Goal: Task Accomplishment & Management: Manage account settings

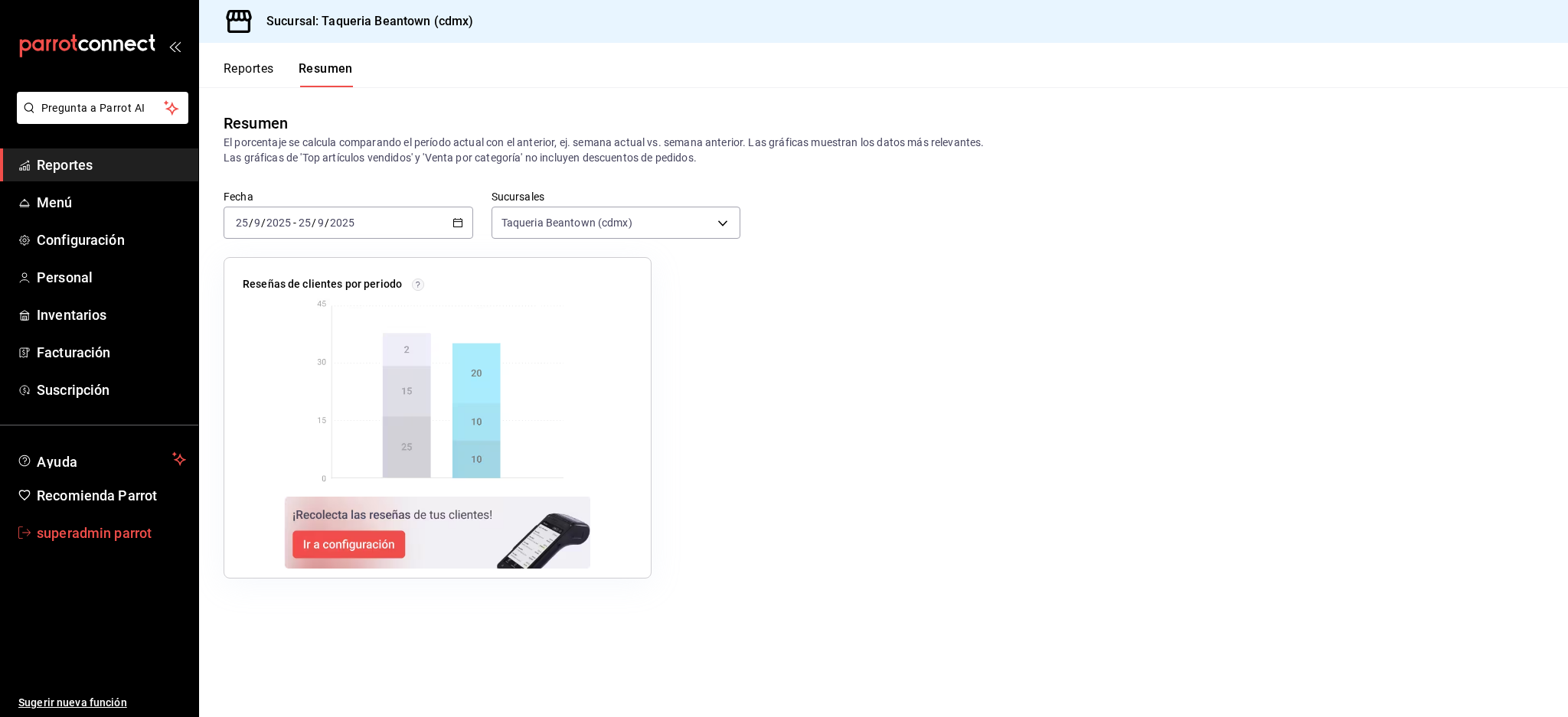
click at [119, 526] on span "superadmin parrot" at bounding box center [110, 533] width 149 height 21
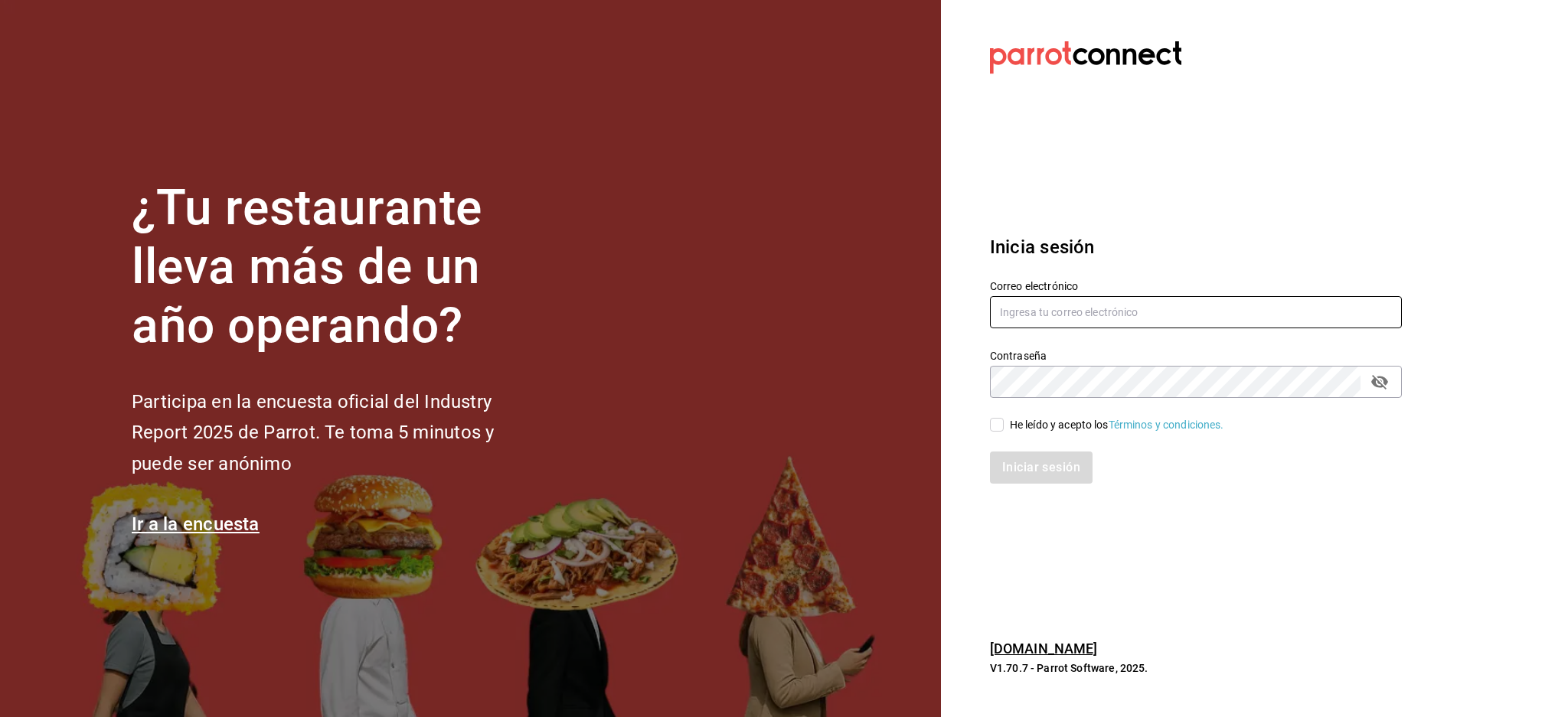
click at [1066, 312] on input "text" at bounding box center [1196, 312] width 412 height 33
paste input "[EMAIL_ADDRESS][DOMAIN_NAME]"
type input "[EMAIL_ADDRESS][DOMAIN_NAME]"
click at [1122, 365] on div "Contraseña Contraseña" at bounding box center [1196, 374] width 412 height 49
click at [1039, 421] on div "He leído y acepto los Términos y condiciones." at bounding box center [1116, 425] width 214 height 16
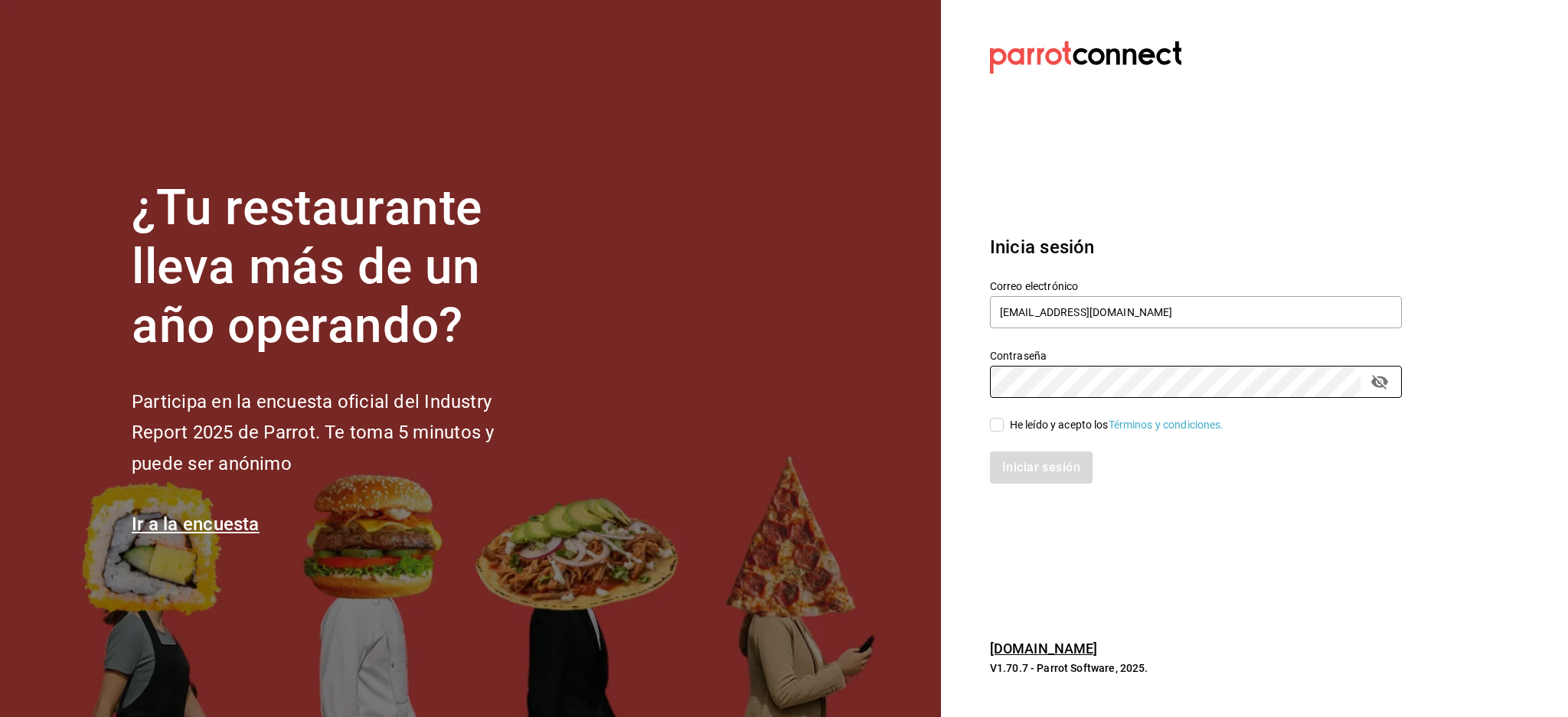
click at [1004, 421] on input "He leído y acepto los Términos y condiciones." at bounding box center [997, 425] width 14 height 14
checkbox input "true"
click at [1038, 472] on button "Iniciar sesión" at bounding box center [1042, 467] width 105 height 33
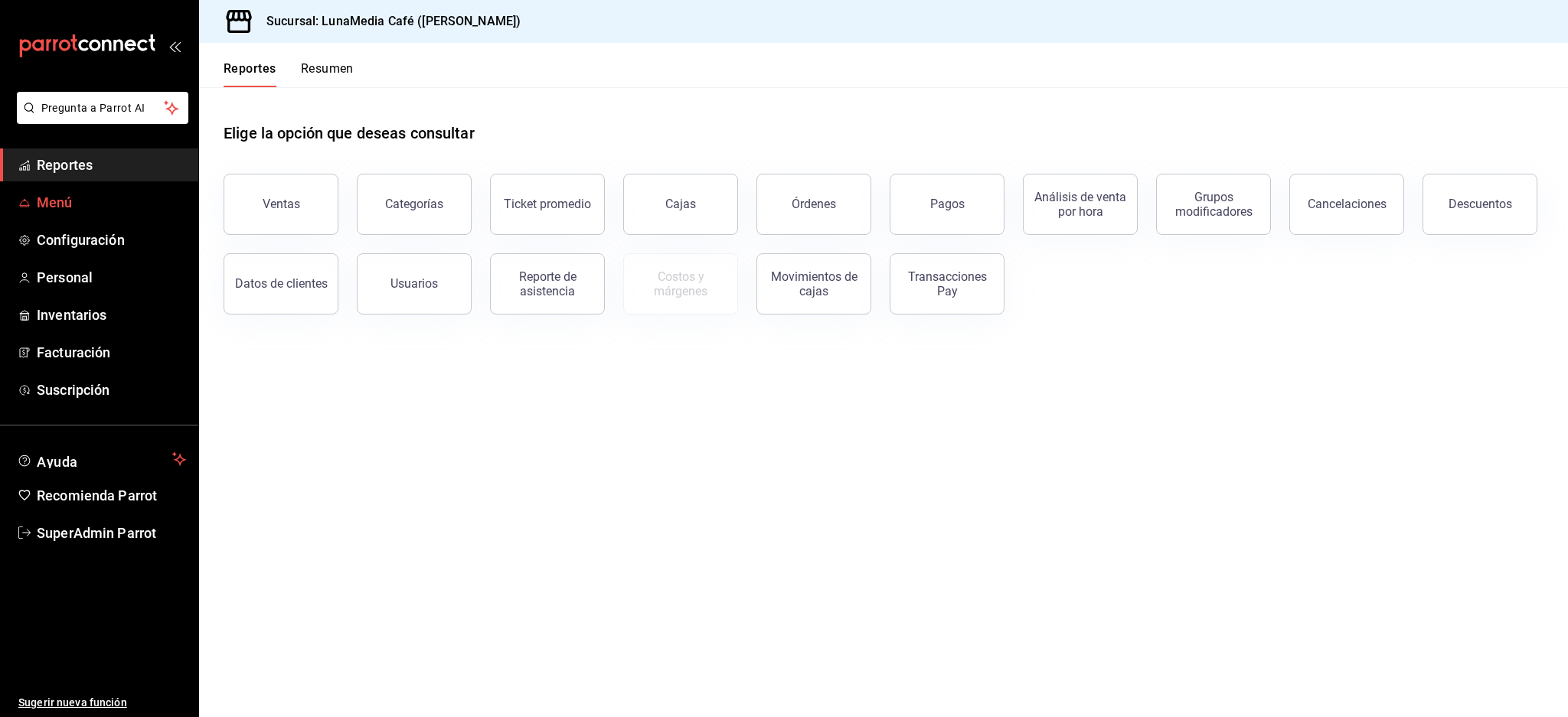
click at [55, 186] on link "Menú" at bounding box center [99, 202] width 198 height 33
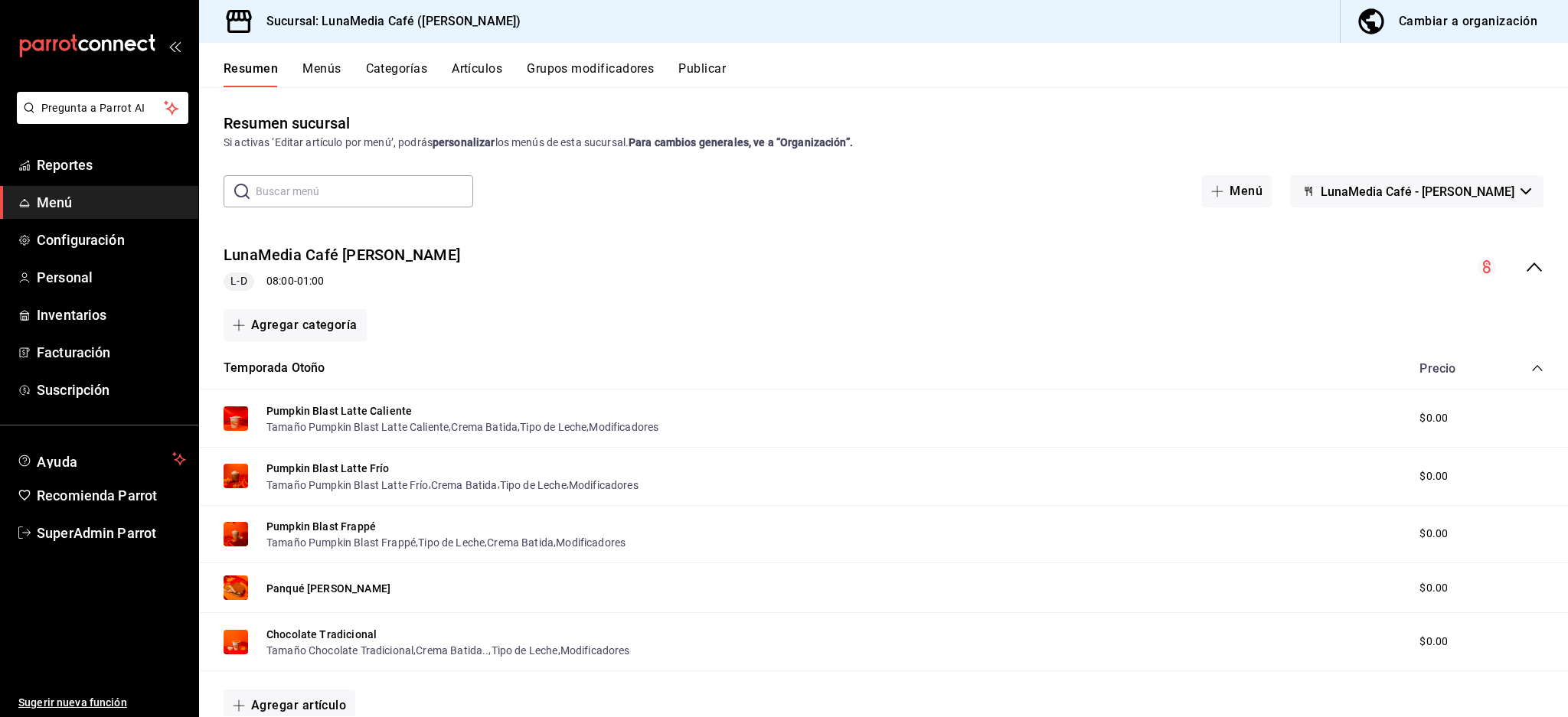
click at [1526, 260] on icon "collapse-menu-row" at bounding box center [1534, 267] width 19 height 19
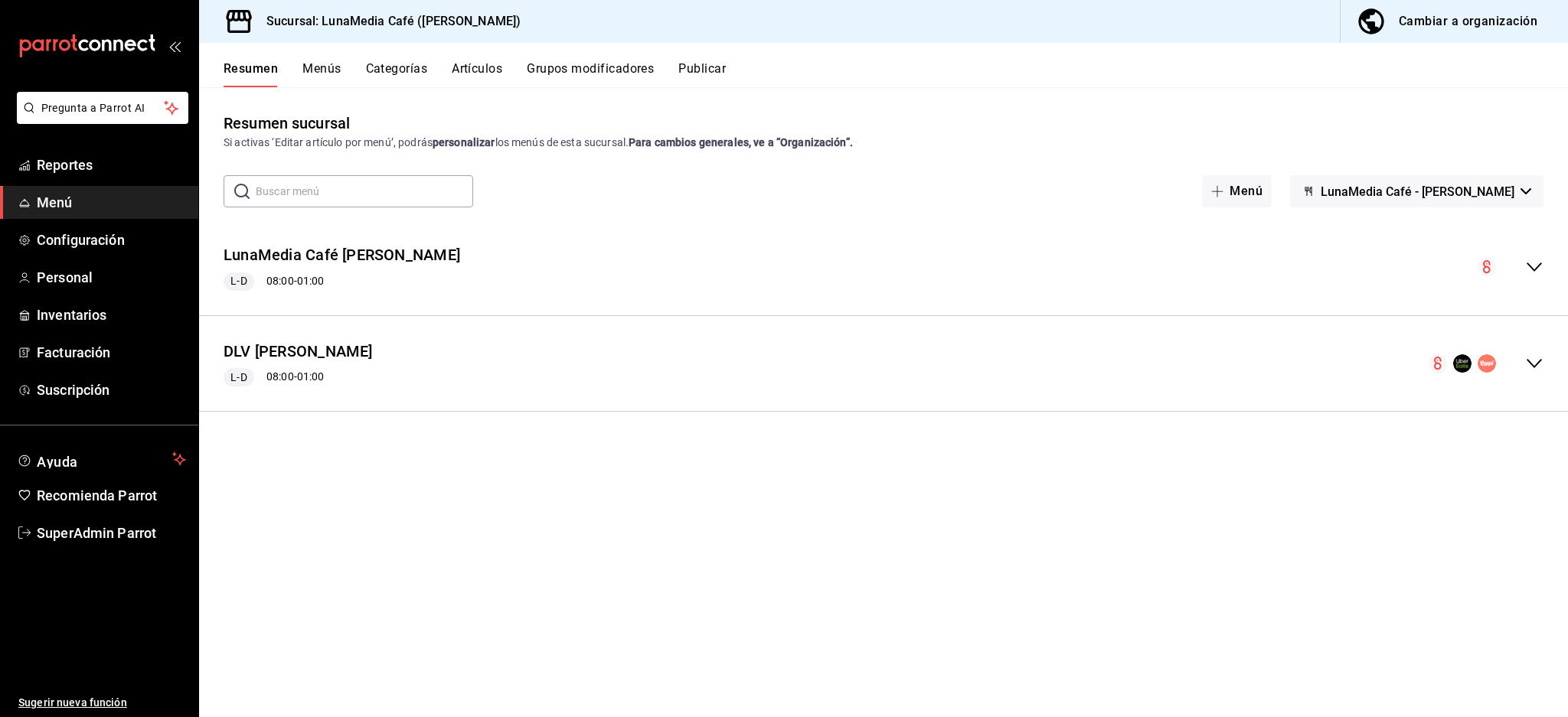
click at [42, 196] on span "Menú" at bounding box center [110, 202] width 149 height 21
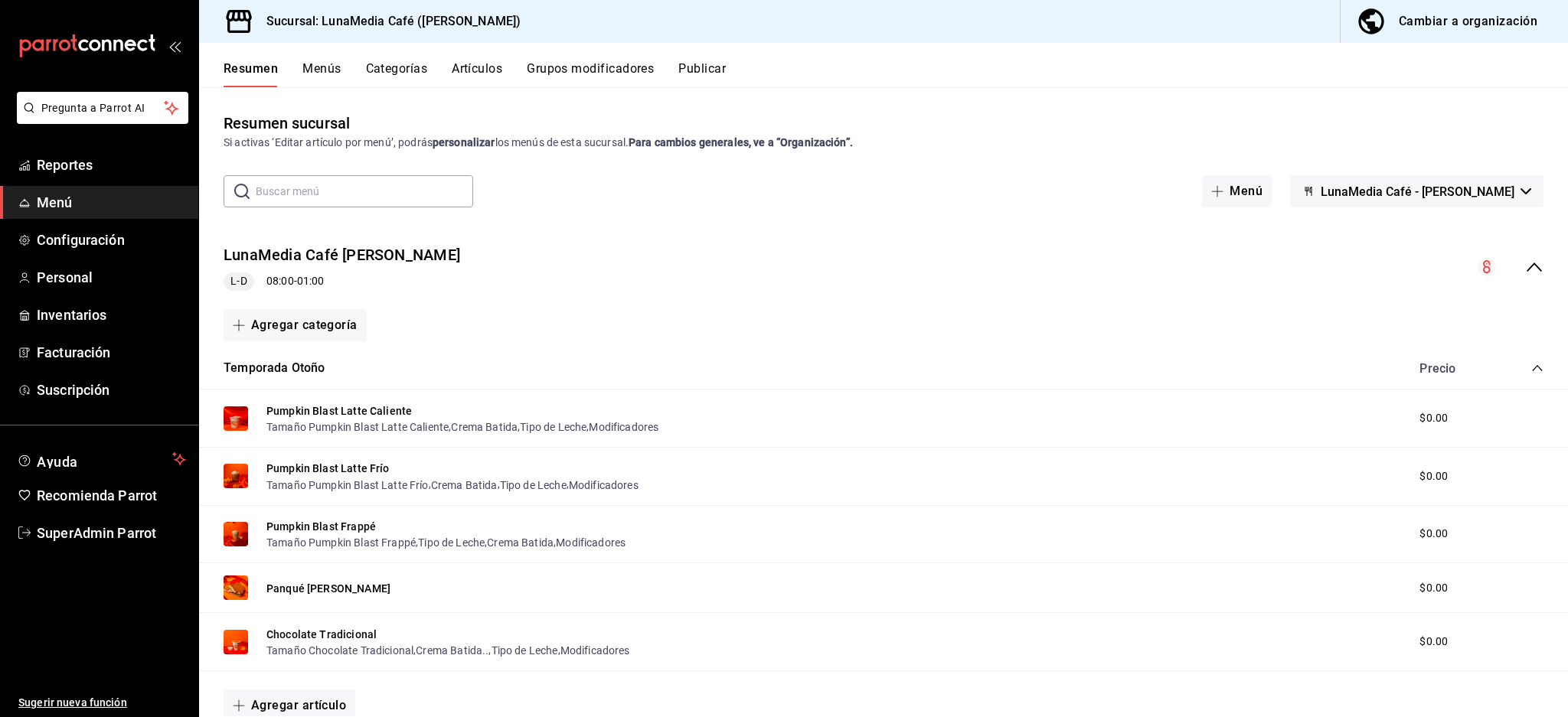
click at [1511, 253] on div "LunaMedia Café Ávila Camacho L-D 08:00 - 01:00" at bounding box center [884, 267] width 1369 height 71
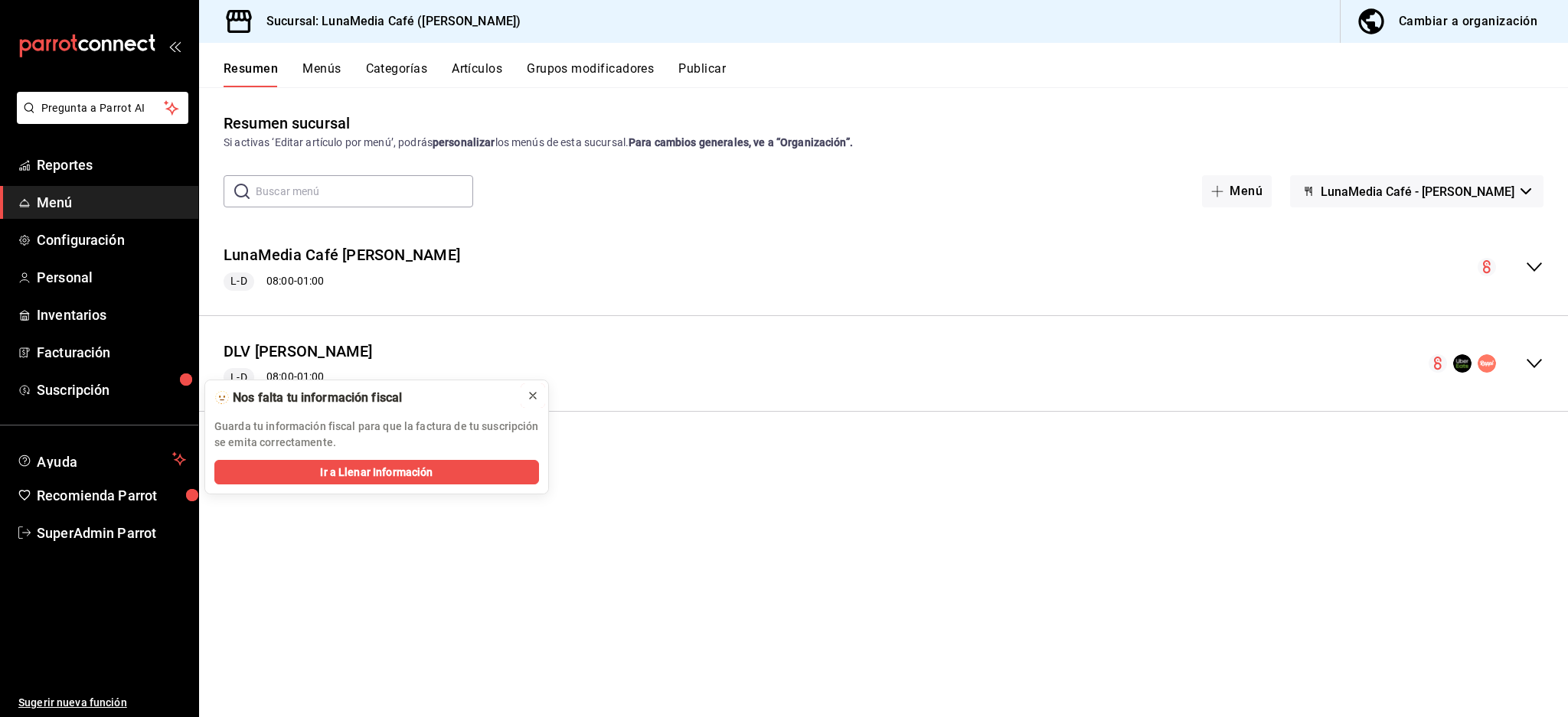
click at [530, 398] on icon at bounding box center [533, 395] width 6 height 6
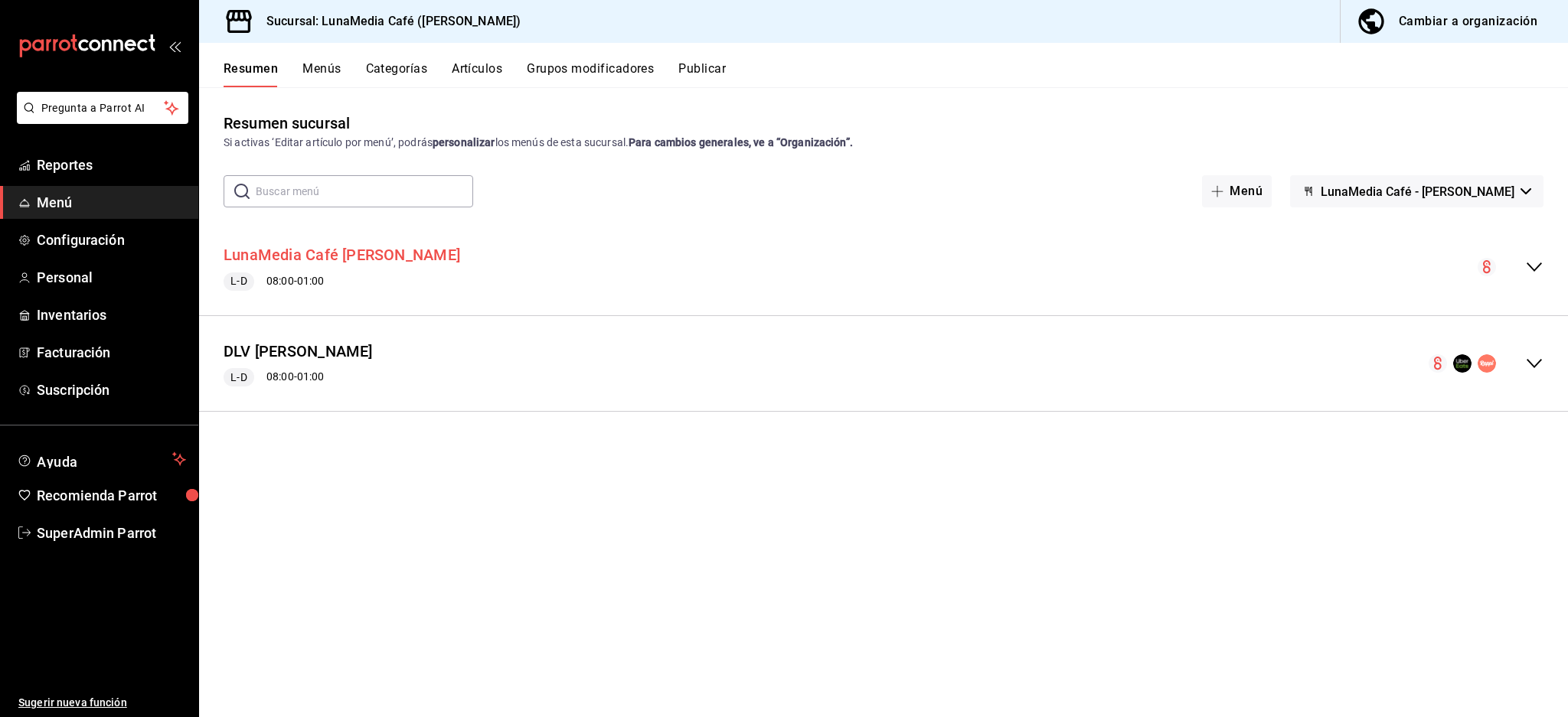
click at [326, 251] on button "LunaMedia Café Ávila Camacho" at bounding box center [342, 255] width 237 height 23
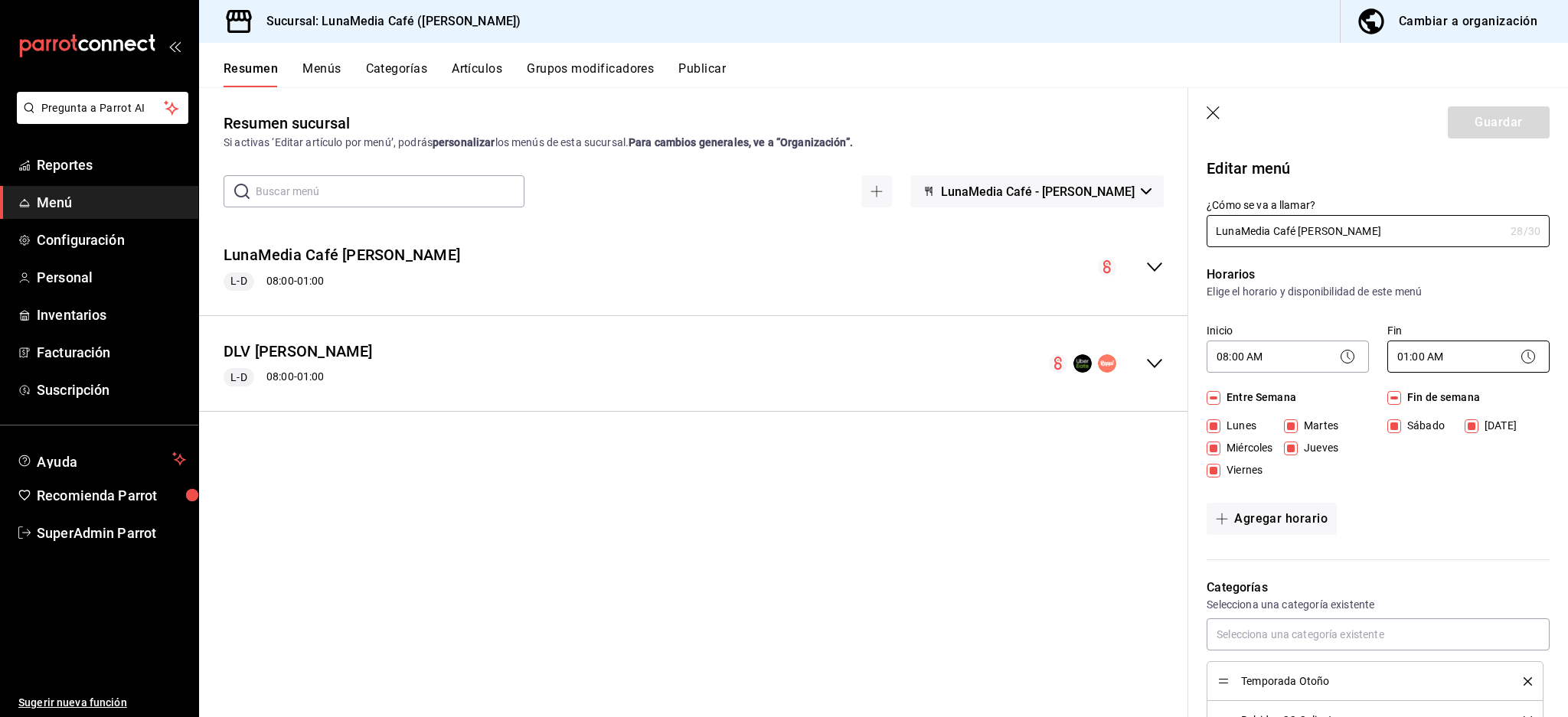
click at [1485, 356] on body "Pregunta a Parrot AI Reportes Menú Configuración Personal Inventarios Facturaci…" at bounding box center [784, 358] width 1568 height 717
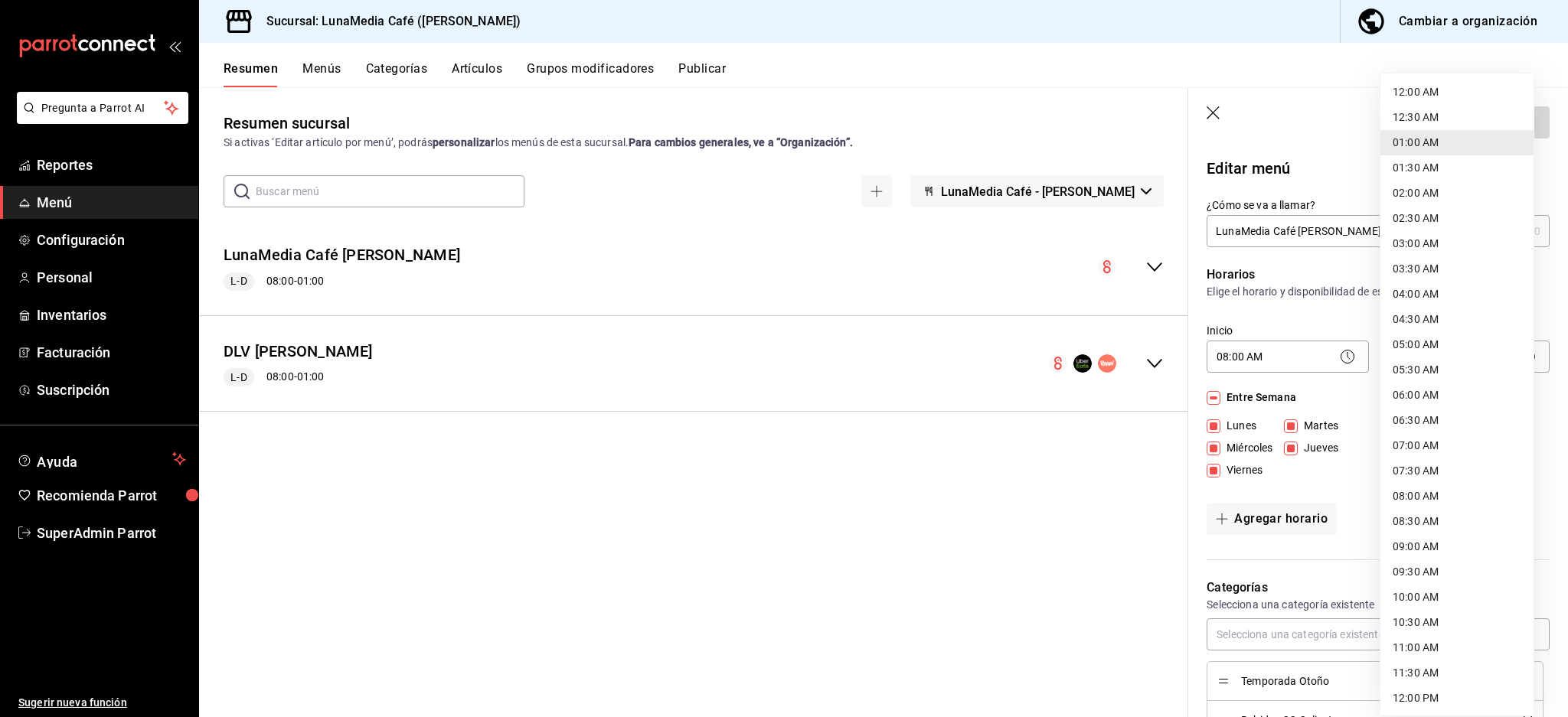
click at [1341, 520] on div at bounding box center [784, 358] width 1568 height 717
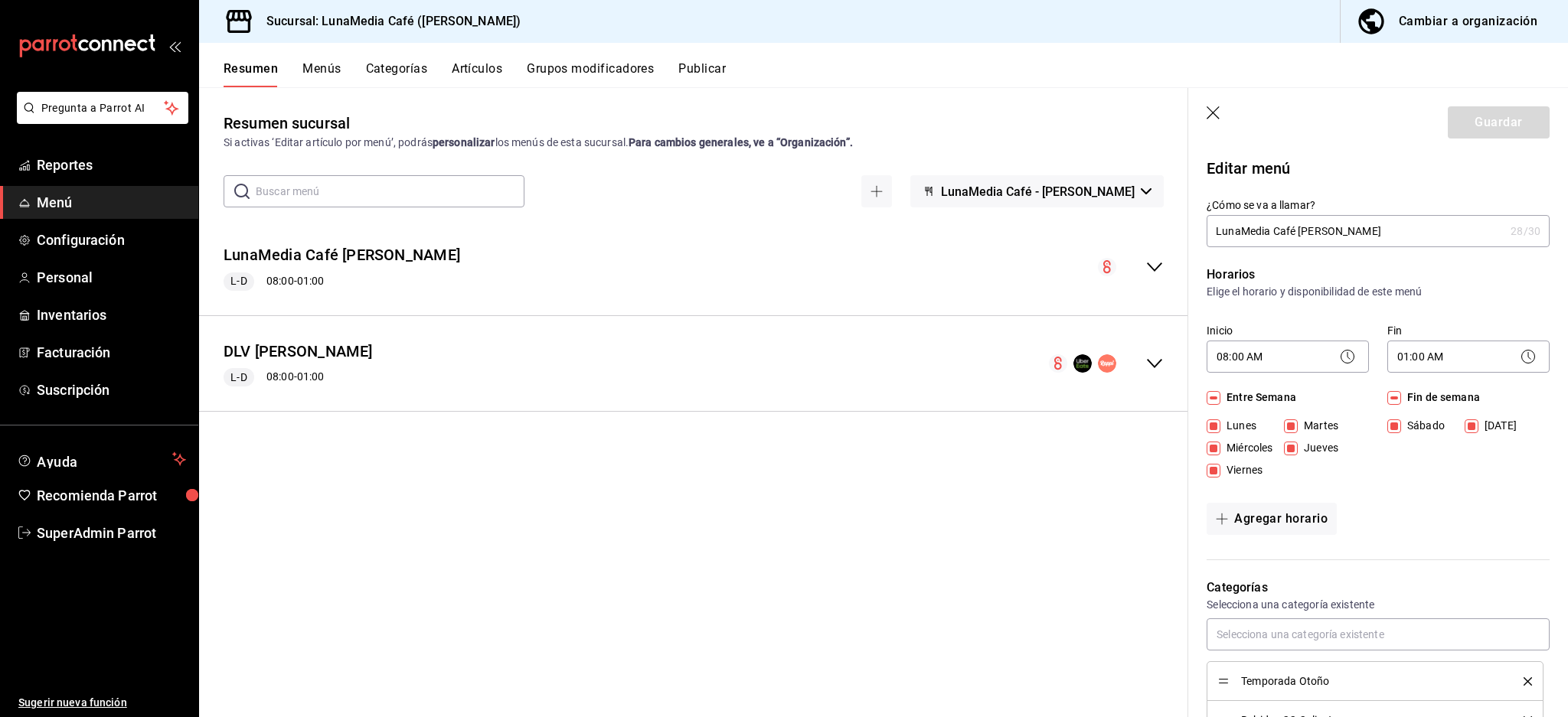
click at [1519, 352] on icon at bounding box center [1528, 356] width 19 height 19
click at [1519, 359] on icon at bounding box center [1528, 356] width 19 height 19
click at [1463, 352] on body "Pregunta a Parrot AI Reportes Menú Configuración Personal Inventarios Facturaci…" at bounding box center [784, 358] width 1568 height 717
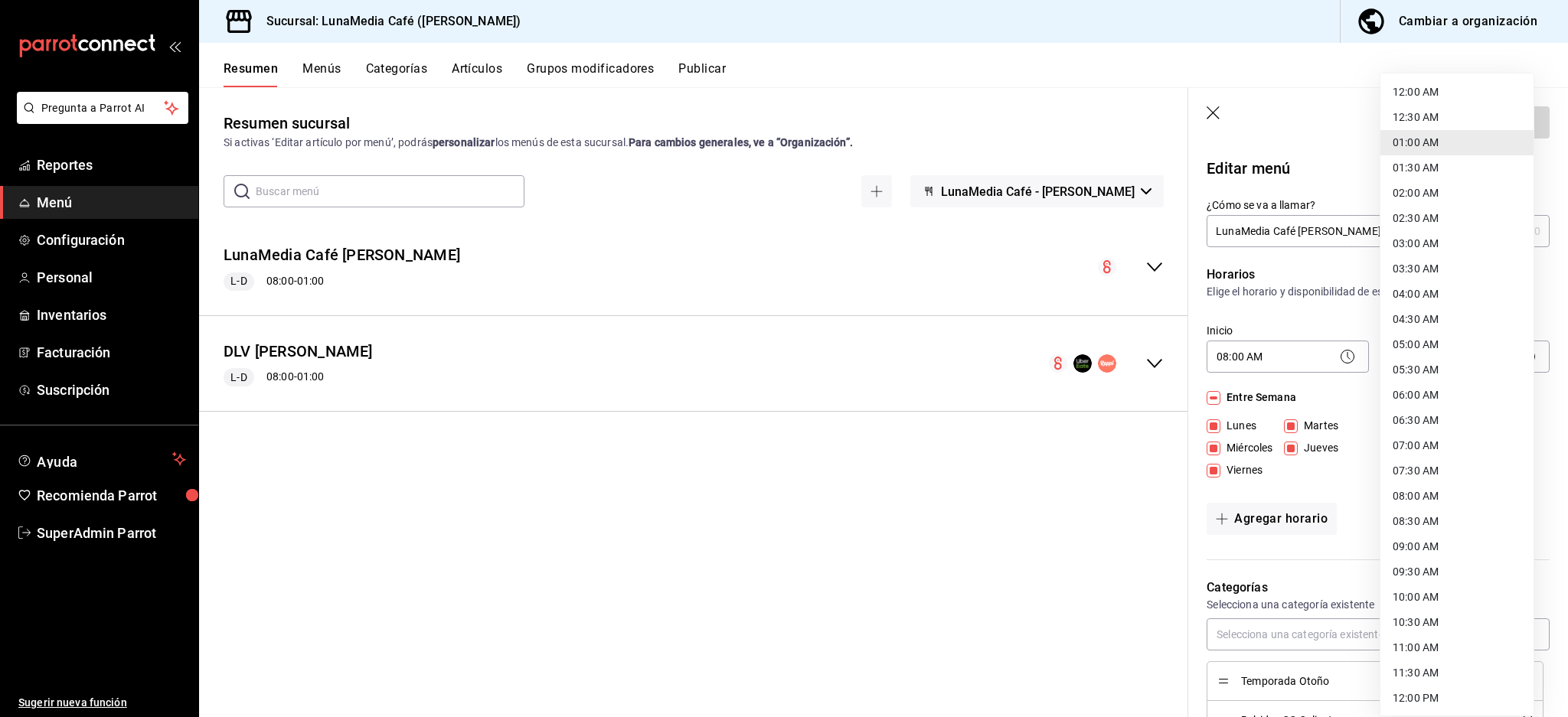
scroll to position [608, 0]
click at [1340, 518] on div at bounding box center [784, 358] width 1568 height 717
click at [1485, 361] on body "Pregunta a Parrot AI Reportes Menú Configuración Personal Inventarios Facturaci…" at bounding box center [784, 358] width 1568 height 717
click at [1349, 528] on div at bounding box center [784, 358] width 1568 height 717
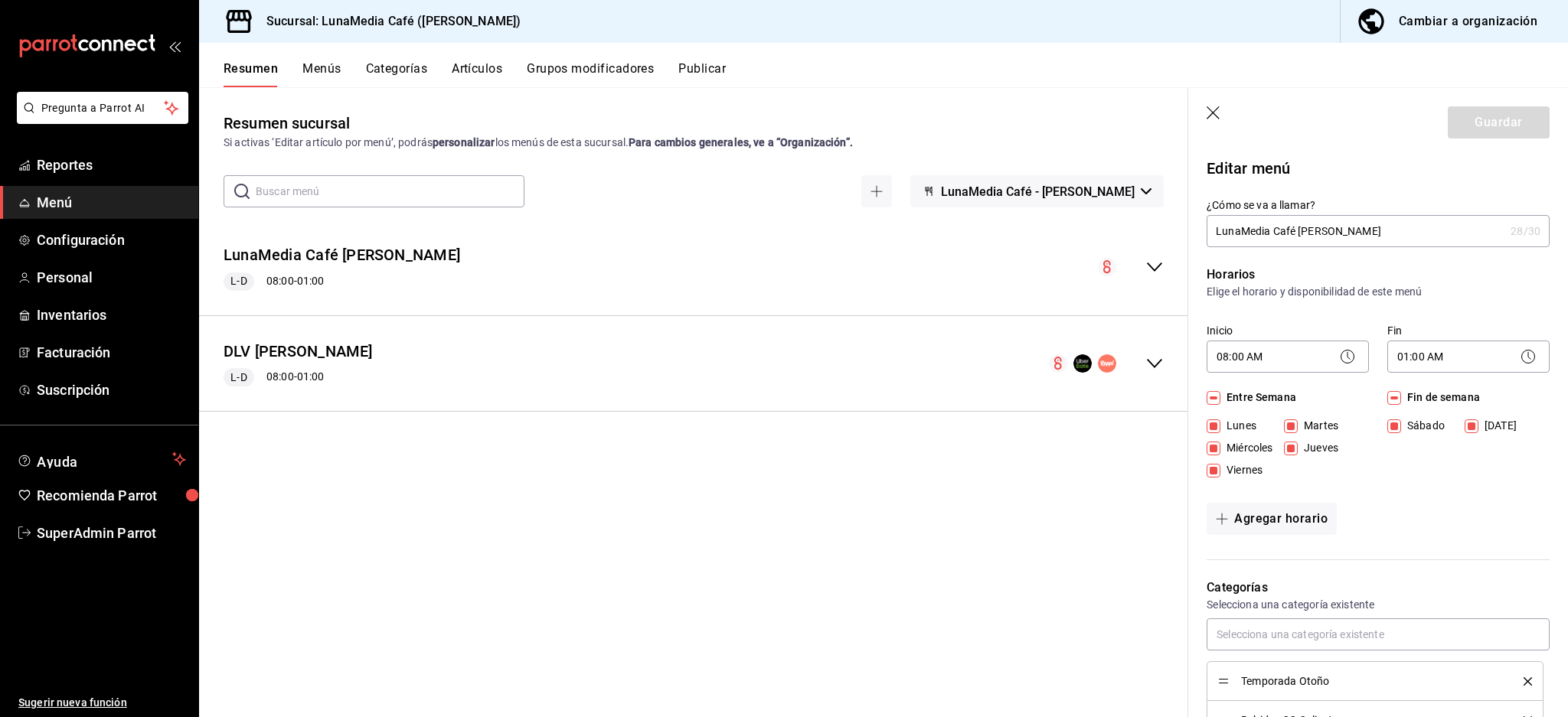
click at [1341, 358] on circle at bounding box center [1347, 357] width 13 height 13
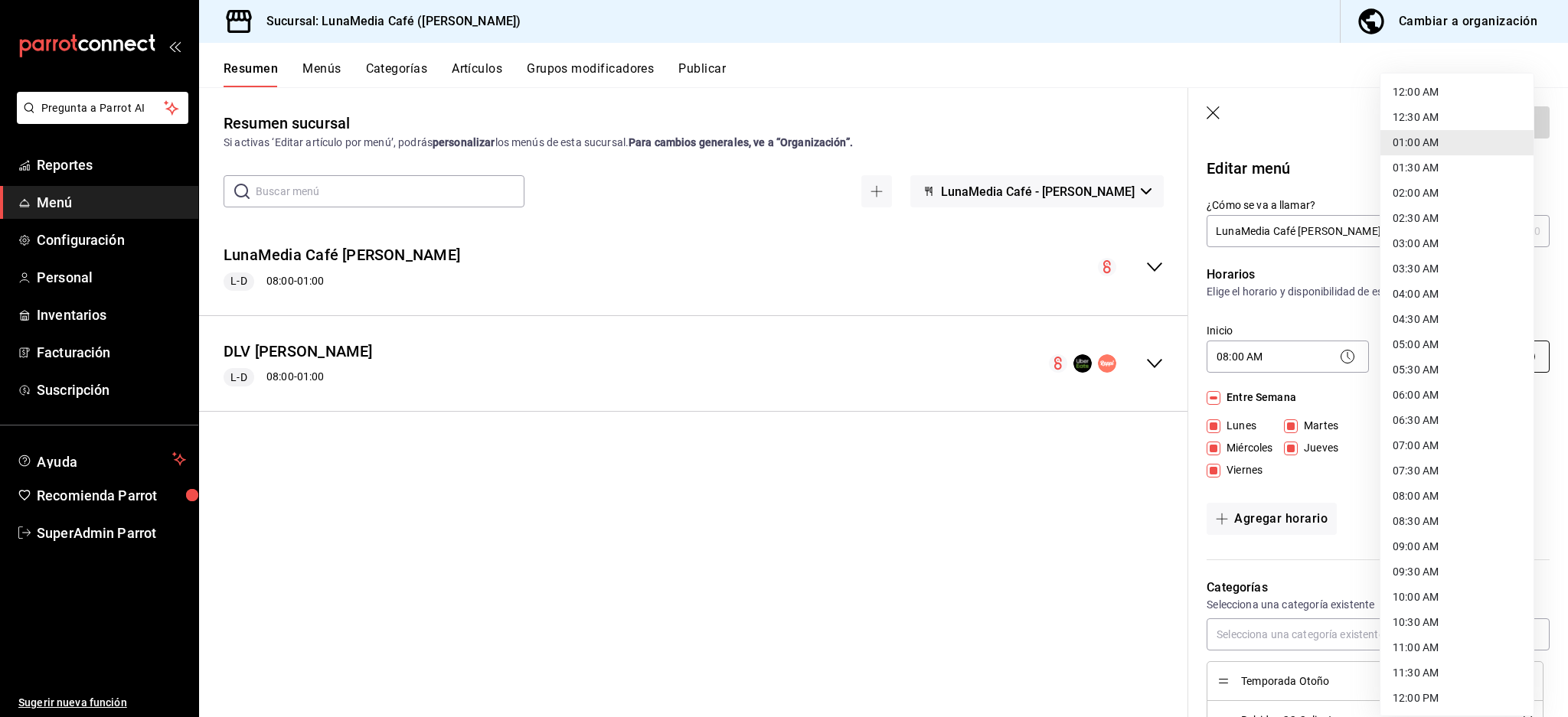
click at [1465, 351] on body "Pregunta a Parrot AI Reportes Menú Configuración Personal Inventarios Facturaci…" at bounding box center [784, 358] width 1568 height 717
click at [1324, 523] on div at bounding box center [784, 358] width 1568 height 717
click at [1467, 368] on body "Pregunta a Parrot AI Reportes Menú Configuración Personal Inventarios Facturaci…" at bounding box center [784, 358] width 1568 height 717
click at [1459, 697] on li "23:59 PM" at bounding box center [1457, 698] width 153 height 26
type input "23:59"
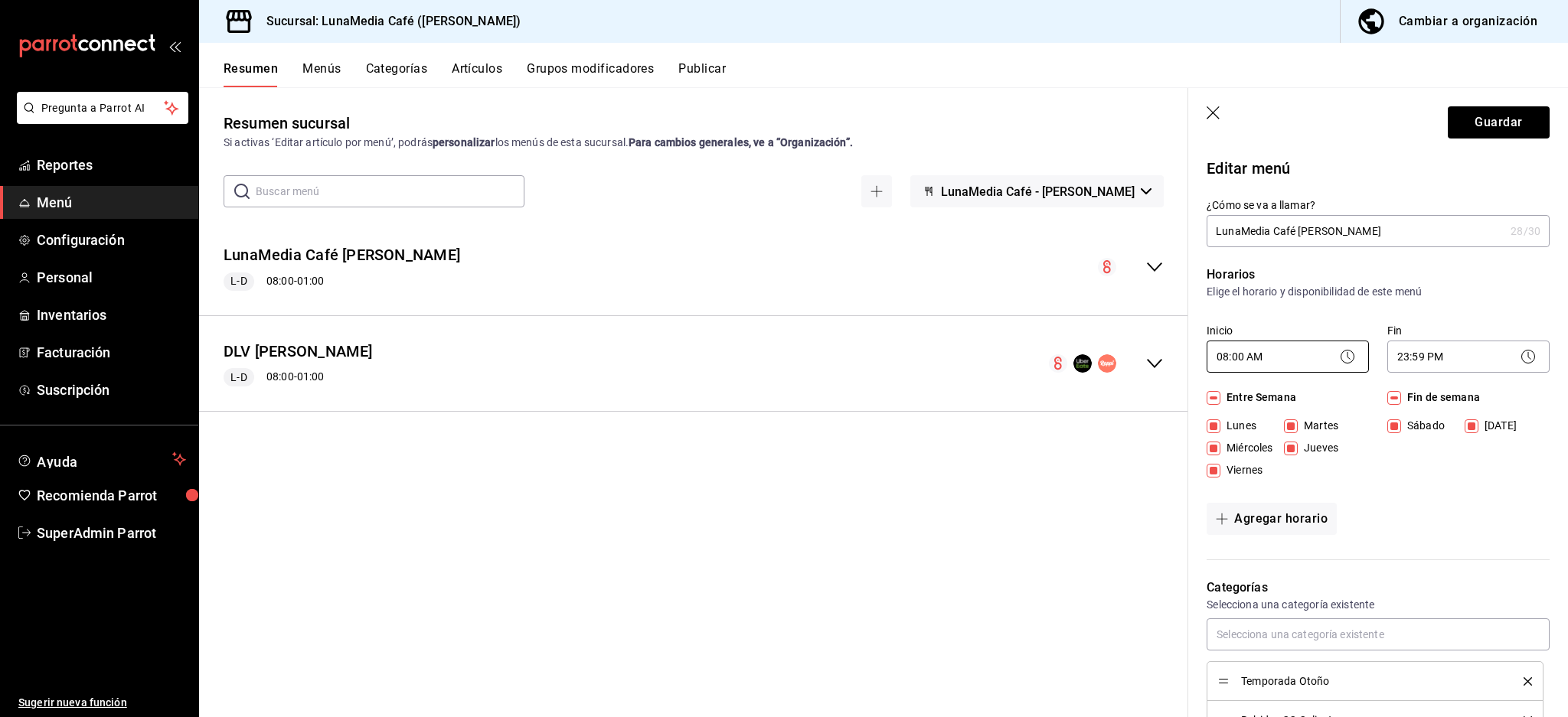
click at [1313, 361] on body "Pregunta a Parrot AI Reportes Menú Configuración Personal Inventarios Facturaci…" at bounding box center [784, 358] width 1568 height 717
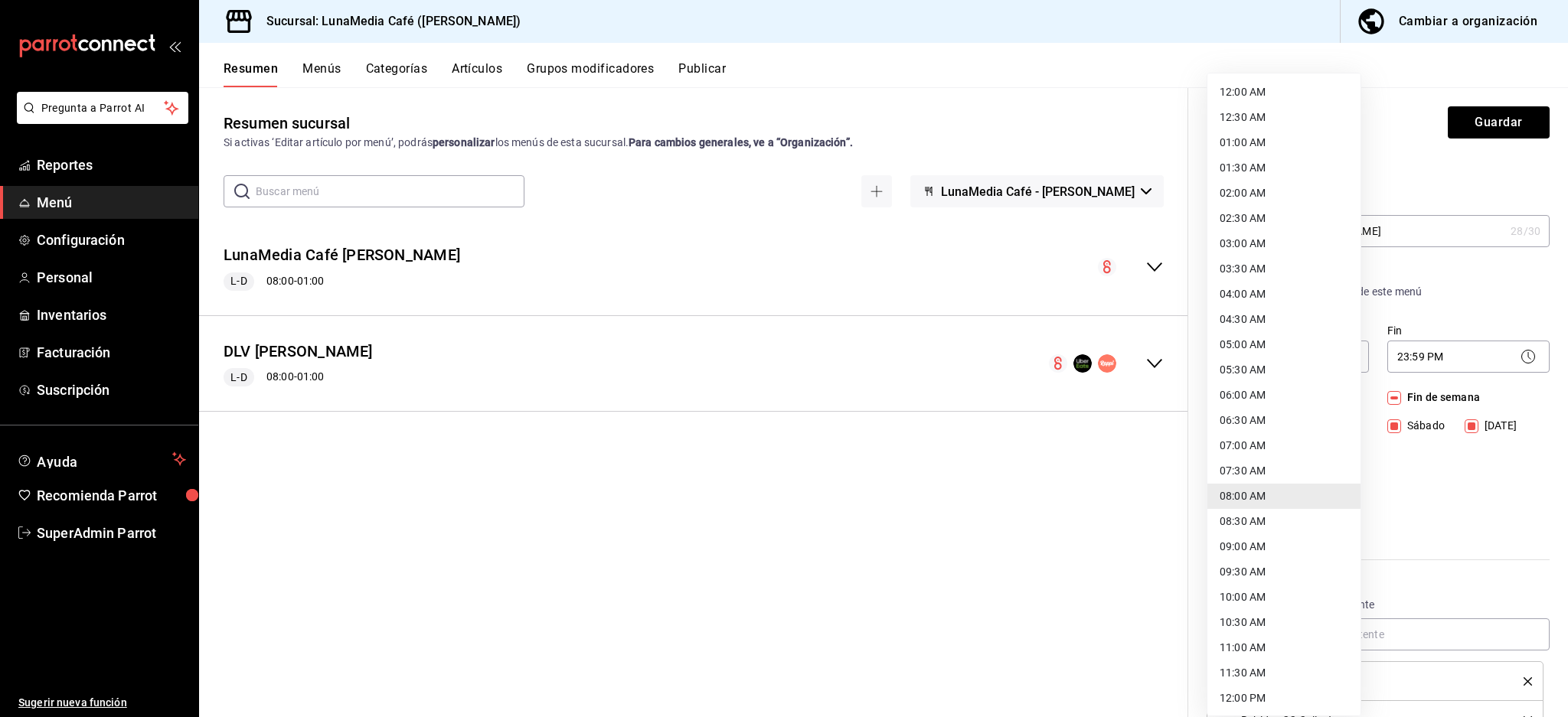
click at [1259, 148] on li "01:00 AM" at bounding box center [1283, 143] width 153 height 26
click at [1311, 349] on body "Pregunta a Parrot AI Reportes Menú Configuración Personal Inventarios Facturaci…" at bounding box center [784, 358] width 1568 height 717
click at [1478, 116] on div at bounding box center [784, 358] width 1568 height 717
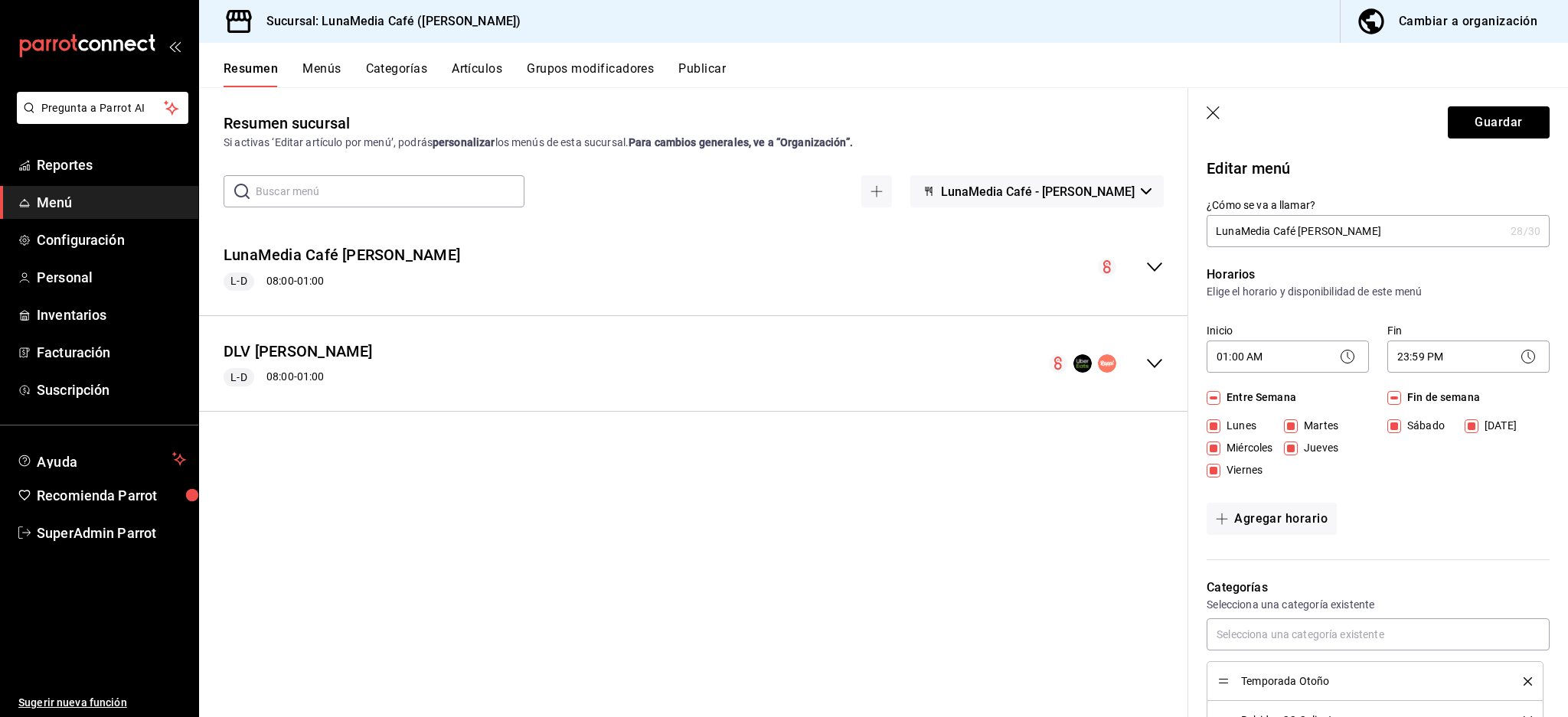
click at [1338, 363] on icon at bounding box center [1347, 356] width 19 height 19
click at [1312, 363] on body "Pregunta a Parrot AI Reportes Menú Configuración Personal Inventarios Facturaci…" at bounding box center [784, 358] width 1568 height 717
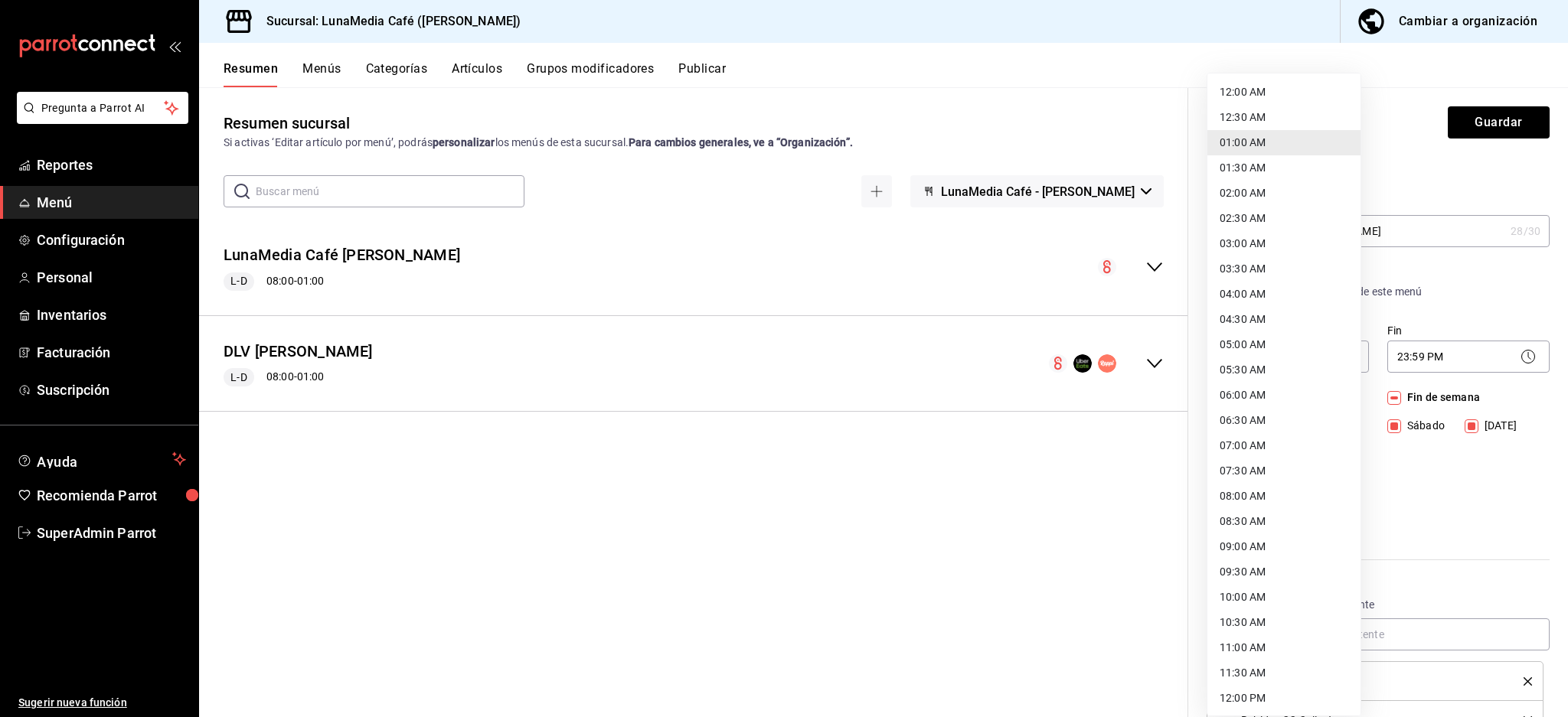
click at [1255, 84] on li "12:00 AM" at bounding box center [1283, 93] width 153 height 26
type input "00:00"
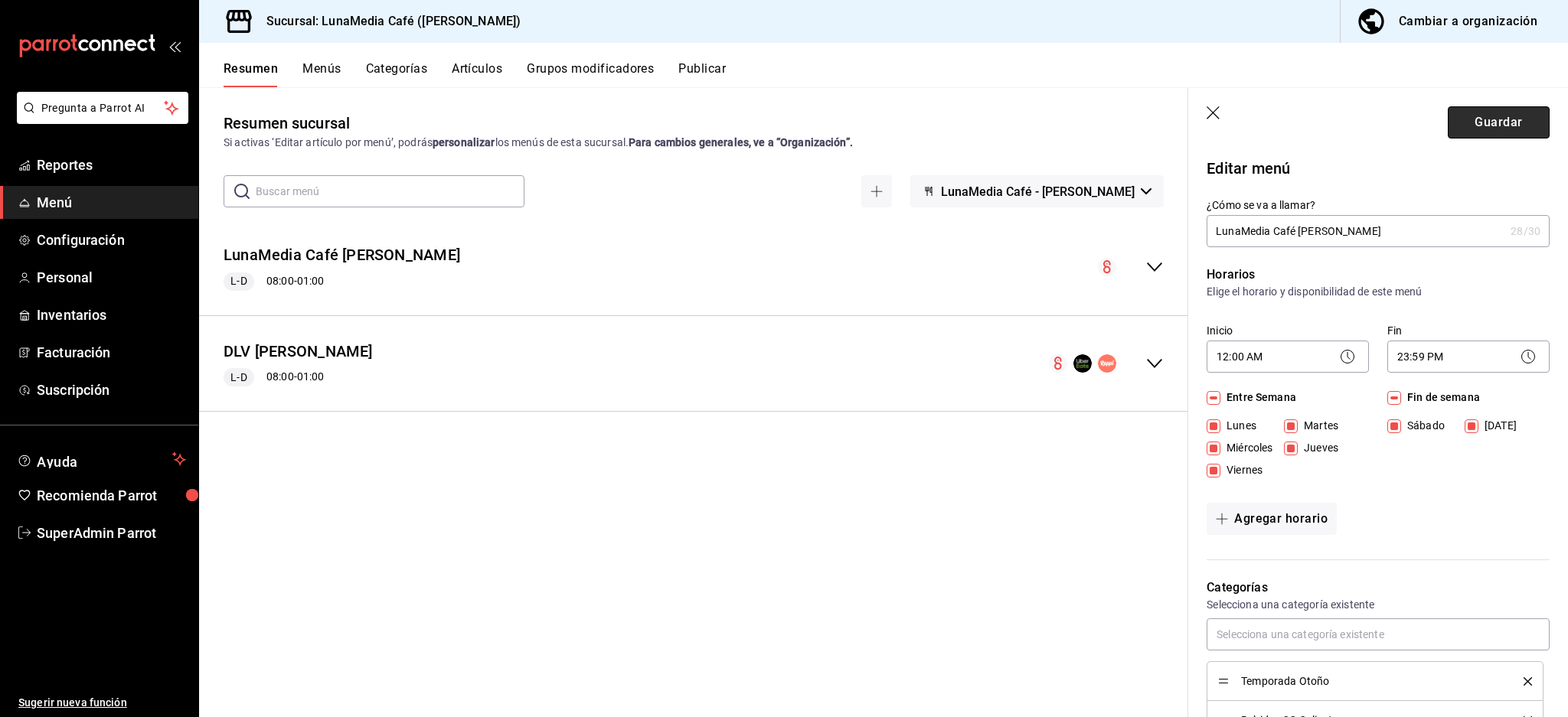
click at [1495, 120] on button "Guardar" at bounding box center [1498, 122] width 102 height 33
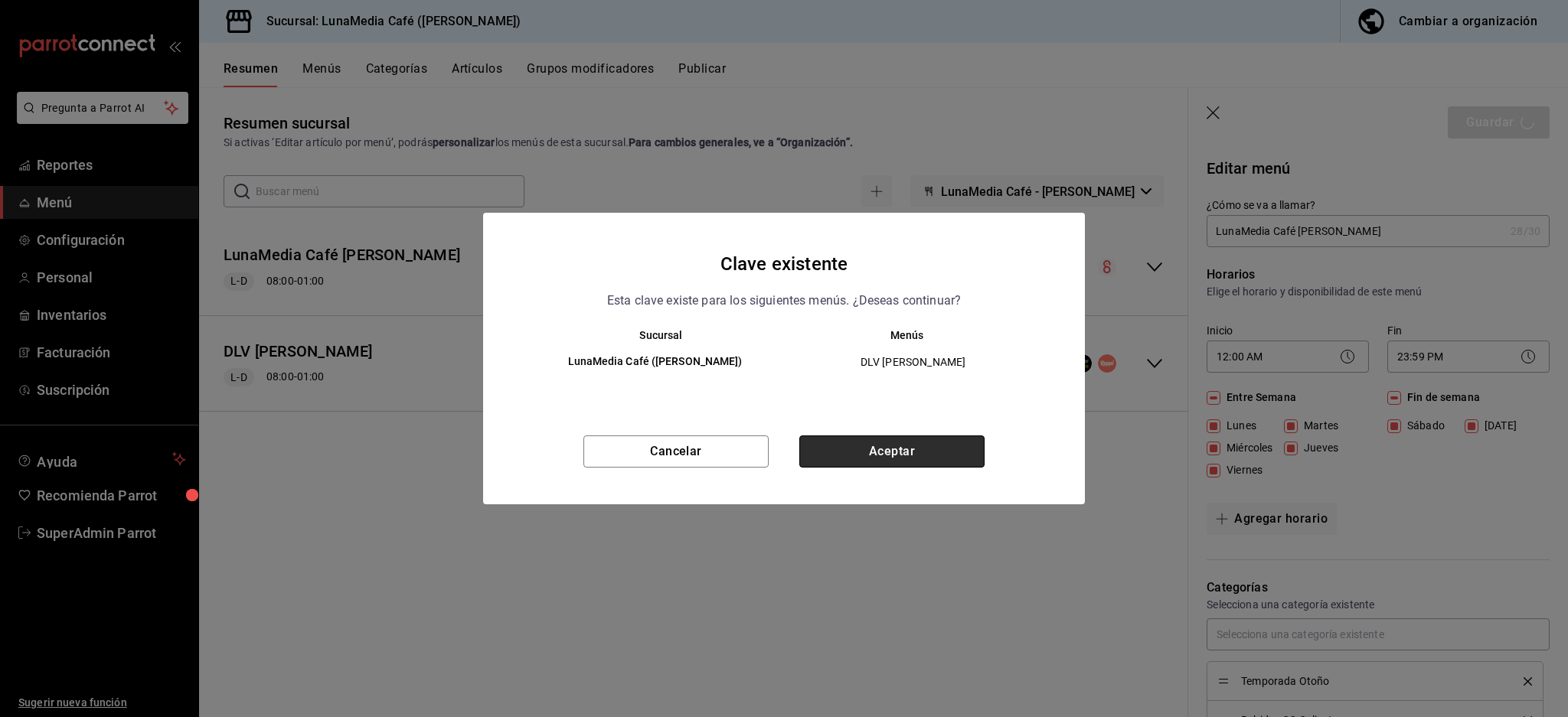
click at [926, 450] on button "Aceptar" at bounding box center [892, 452] width 185 height 33
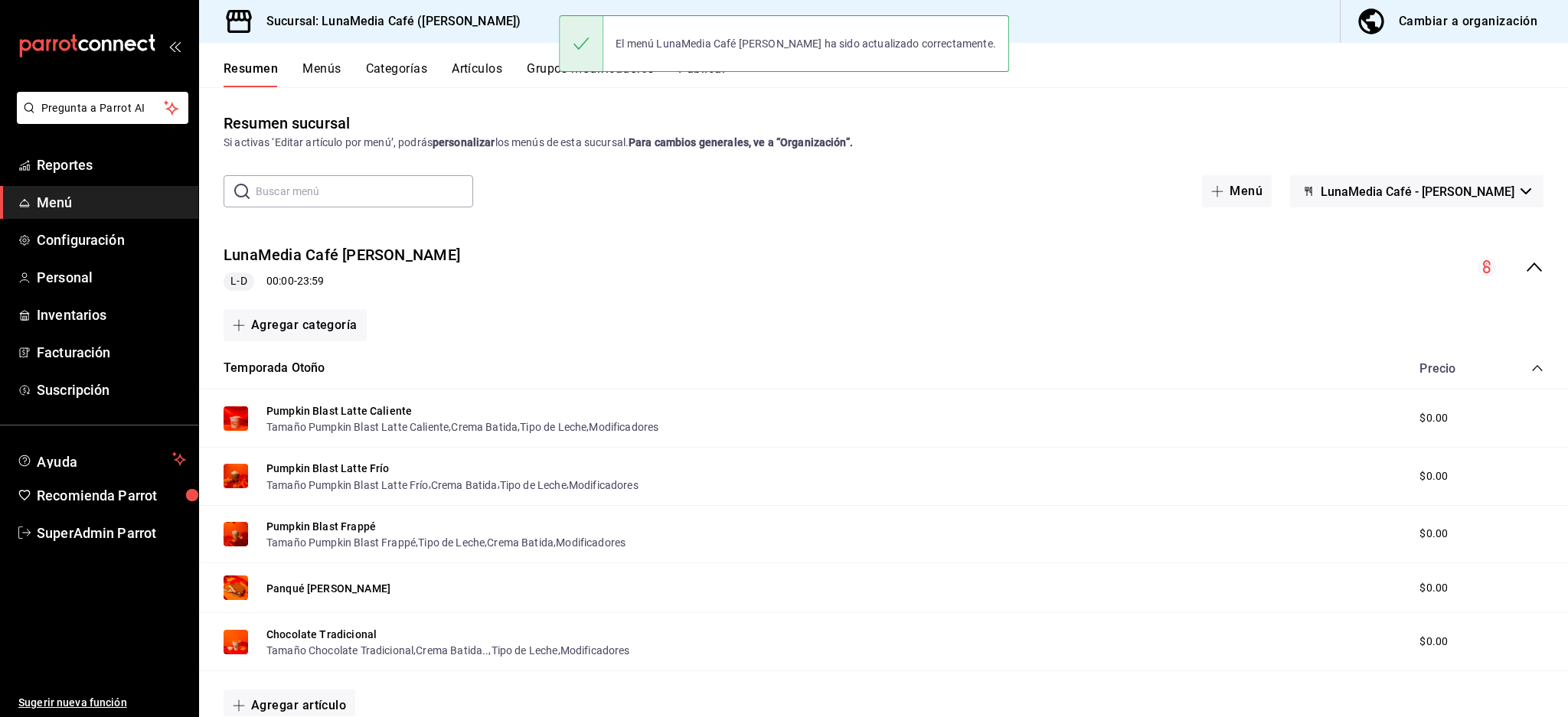
click at [693, 80] on button "Publicar" at bounding box center [702, 74] width 47 height 26
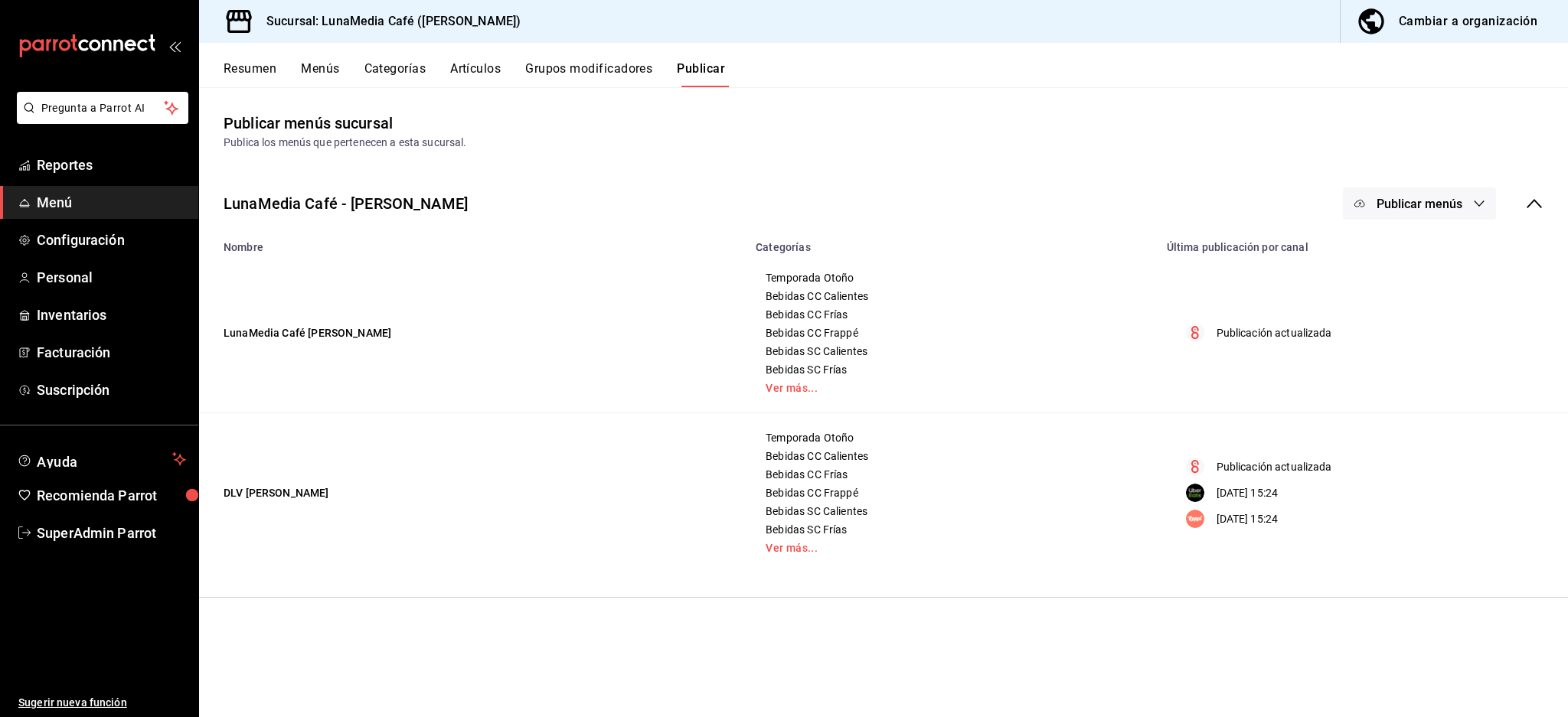
click at [1419, 204] on span "Publicar menús" at bounding box center [1419, 204] width 86 height 15
click at [1438, 246] on span "Punto de venta" at bounding box center [1442, 253] width 74 height 16
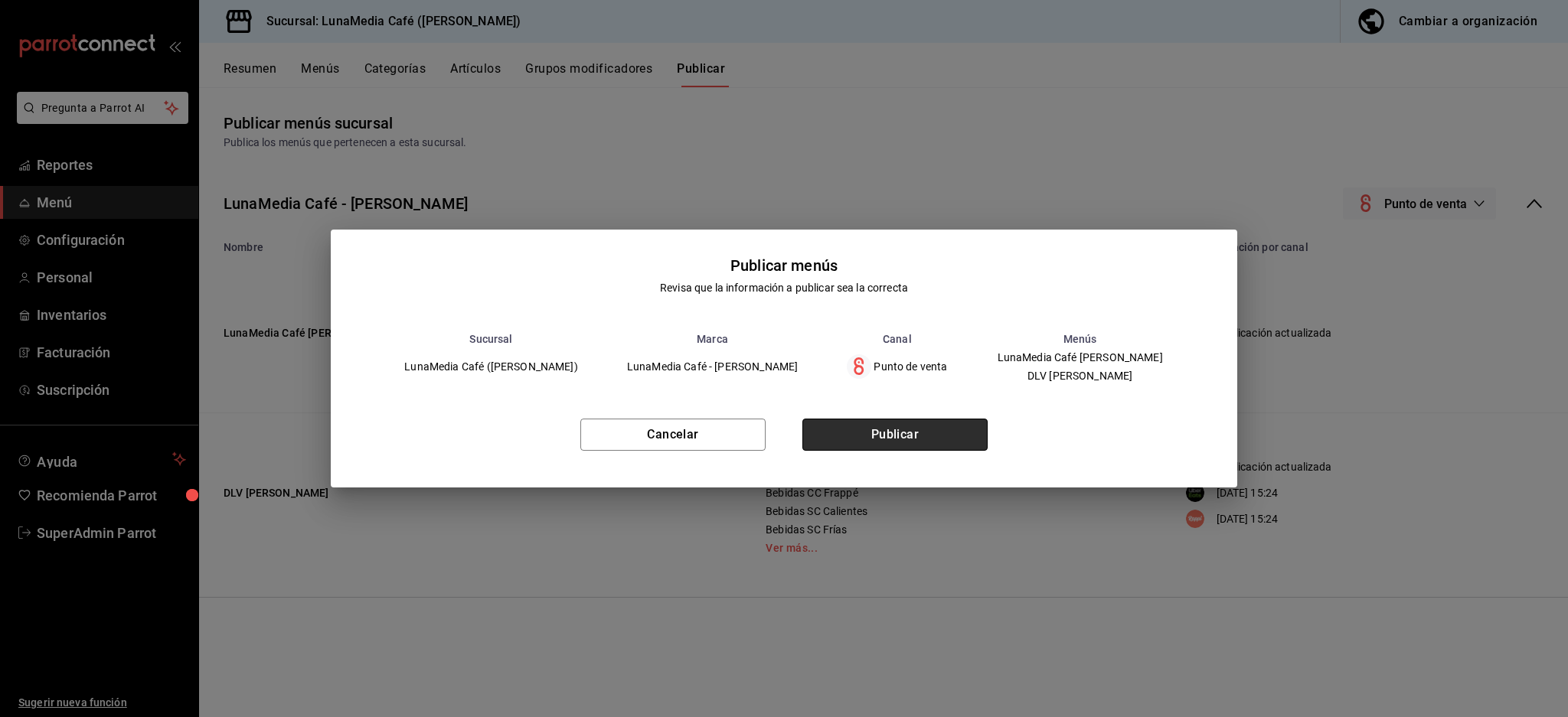
click at [878, 438] on button "Publicar" at bounding box center [895, 435] width 185 height 33
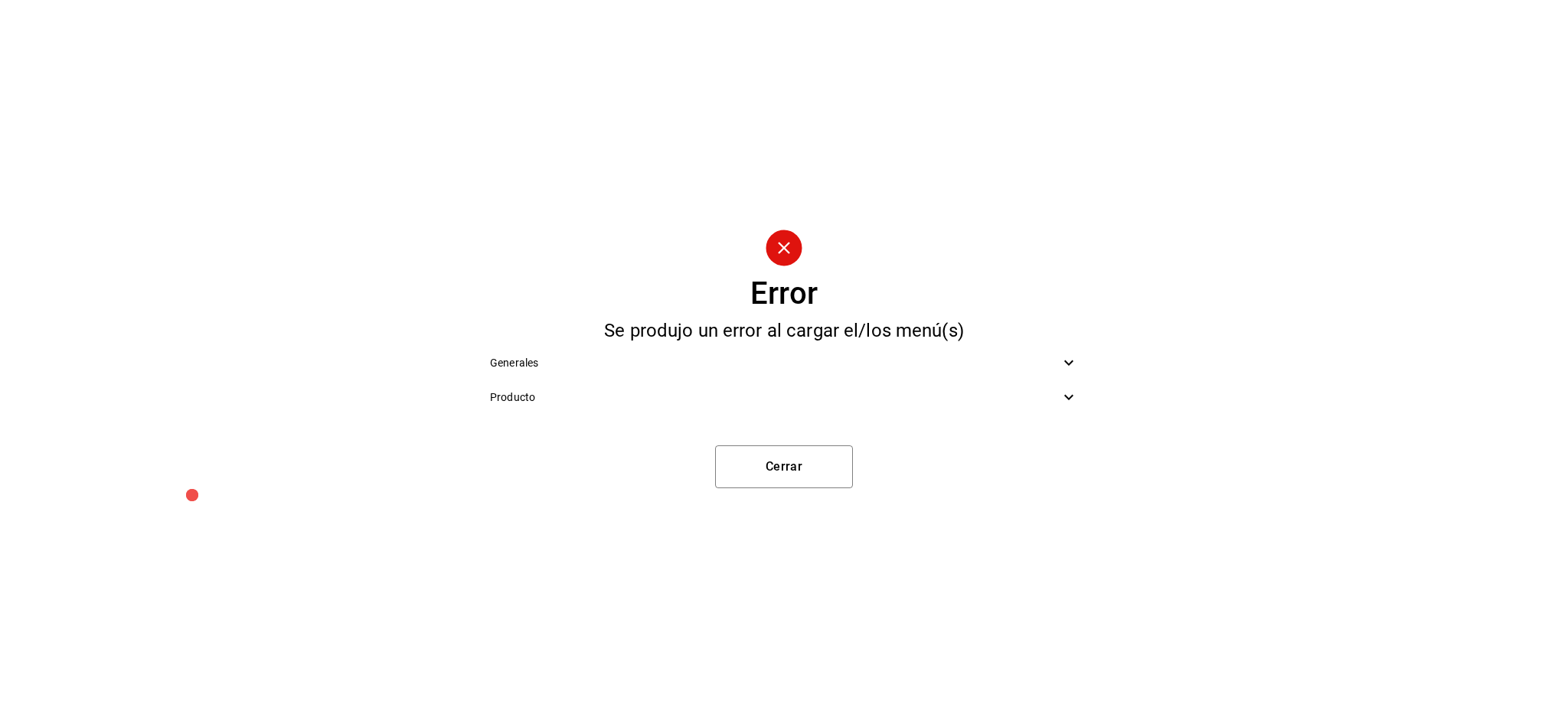
click at [837, 386] on div "Producto" at bounding box center [783, 397] width 612 height 35
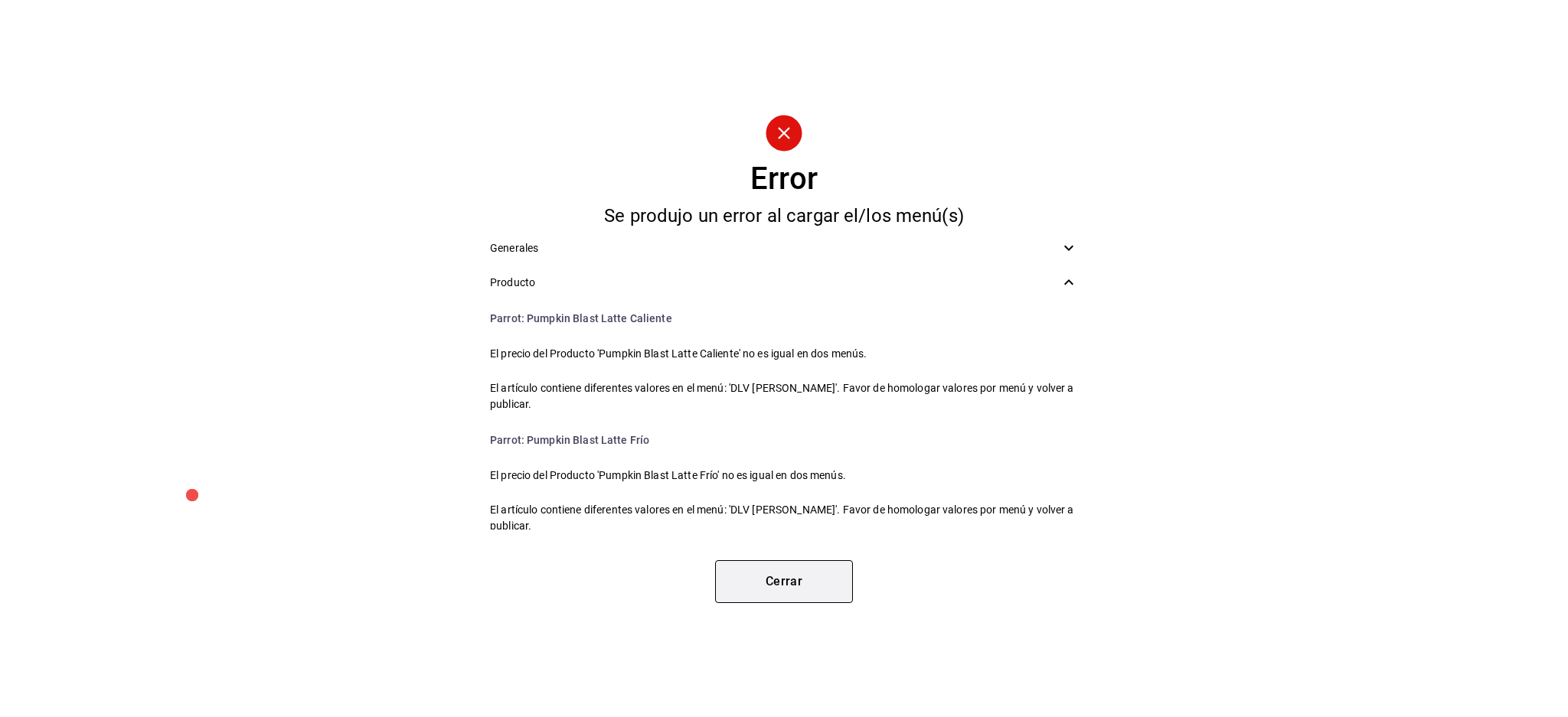
click at [809, 586] on button "Cerrar" at bounding box center [784, 581] width 138 height 42
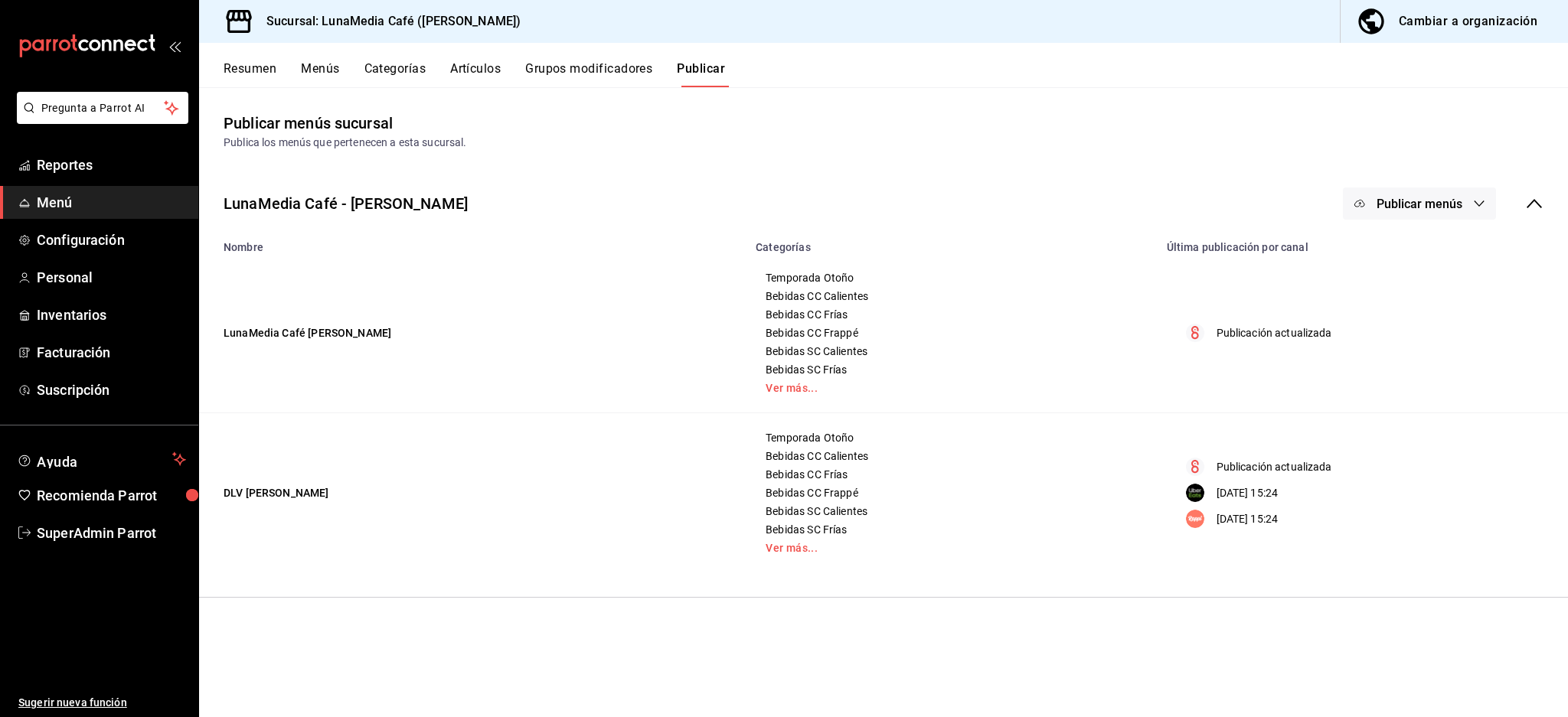
click at [260, 78] on button "Resumen" at bounding box center [250, 74] width 53 height 26
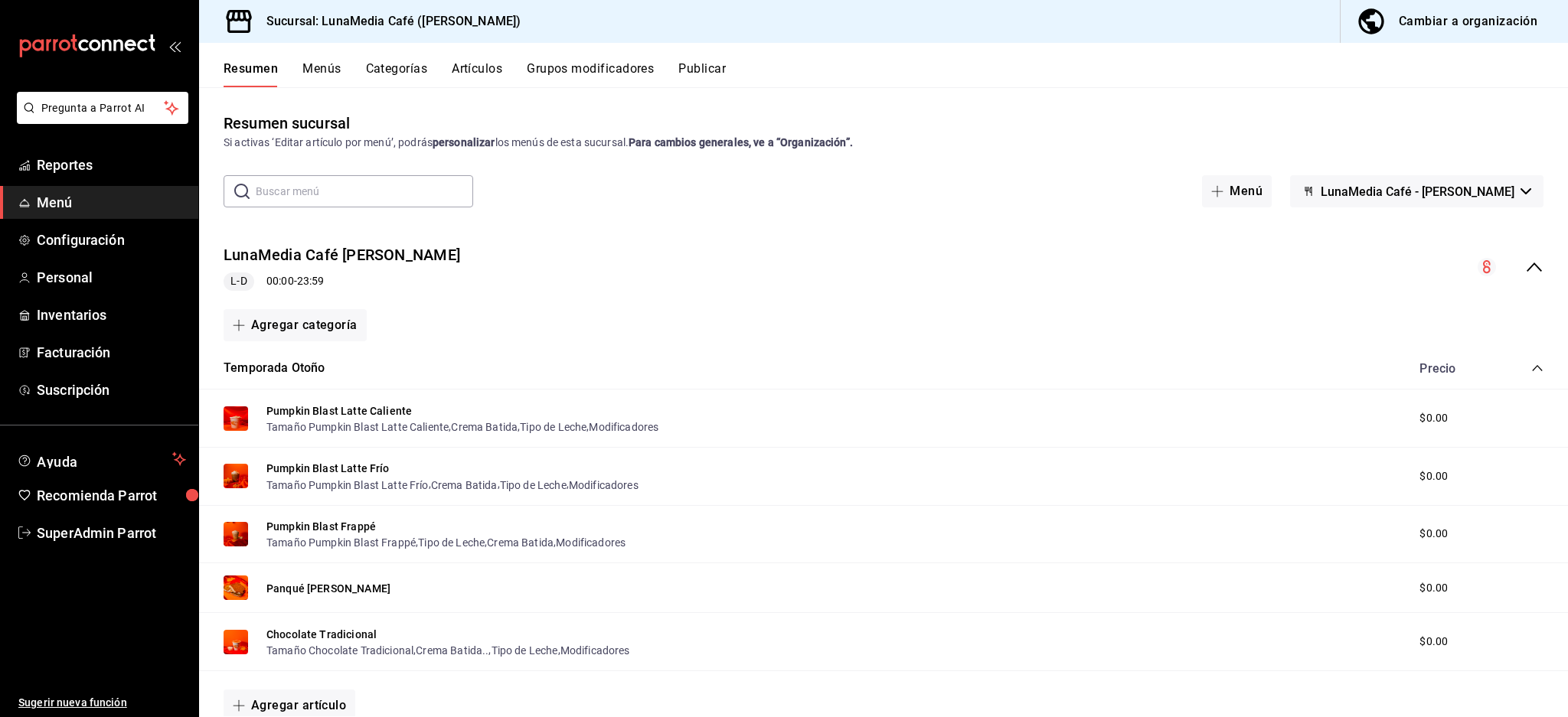
click at [1526, 268] on icon "collapse-menu-row" at bounding box center [1534, 267] width 19 height 19
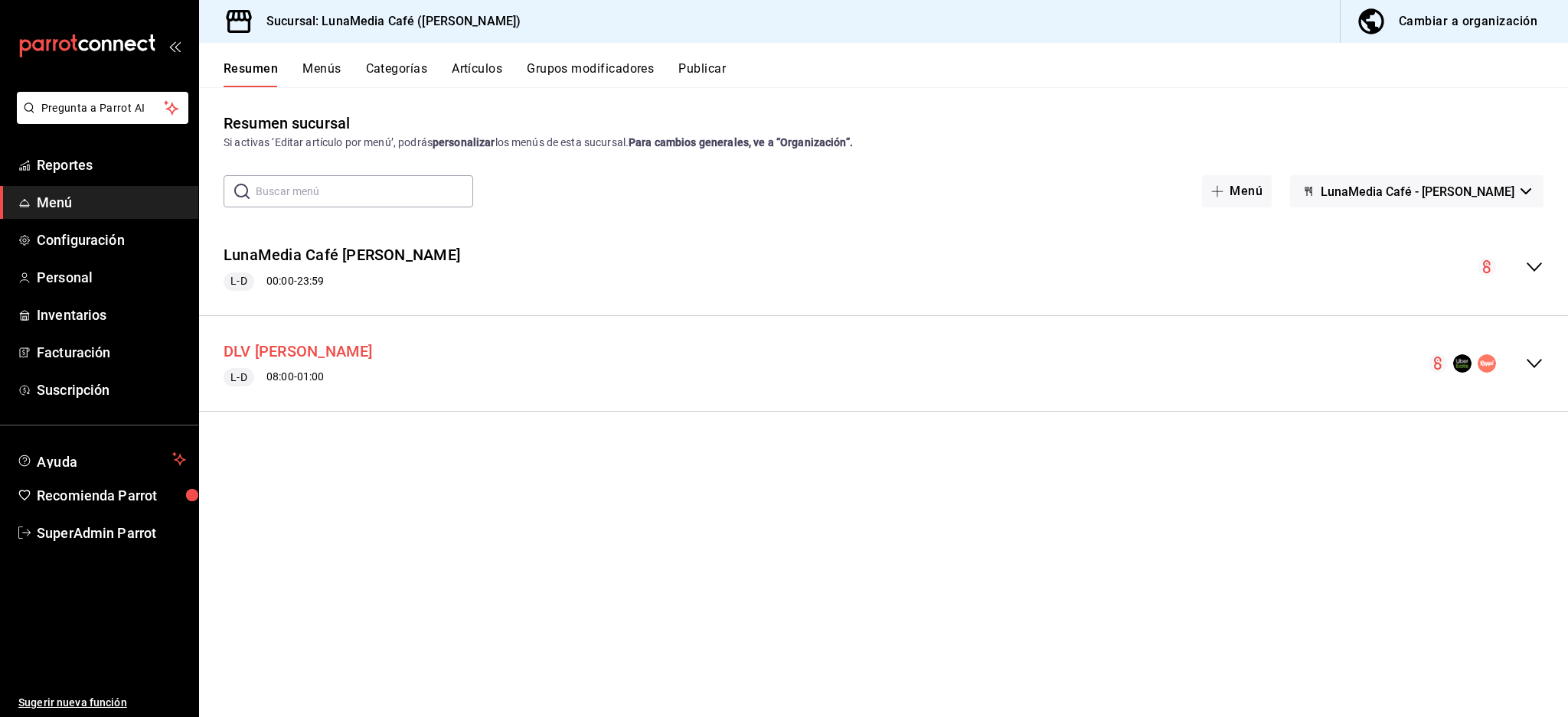
click at [321, 353] on button "DLV Ávila Camacho" at bounding box center [298, 351] width 149 height 23
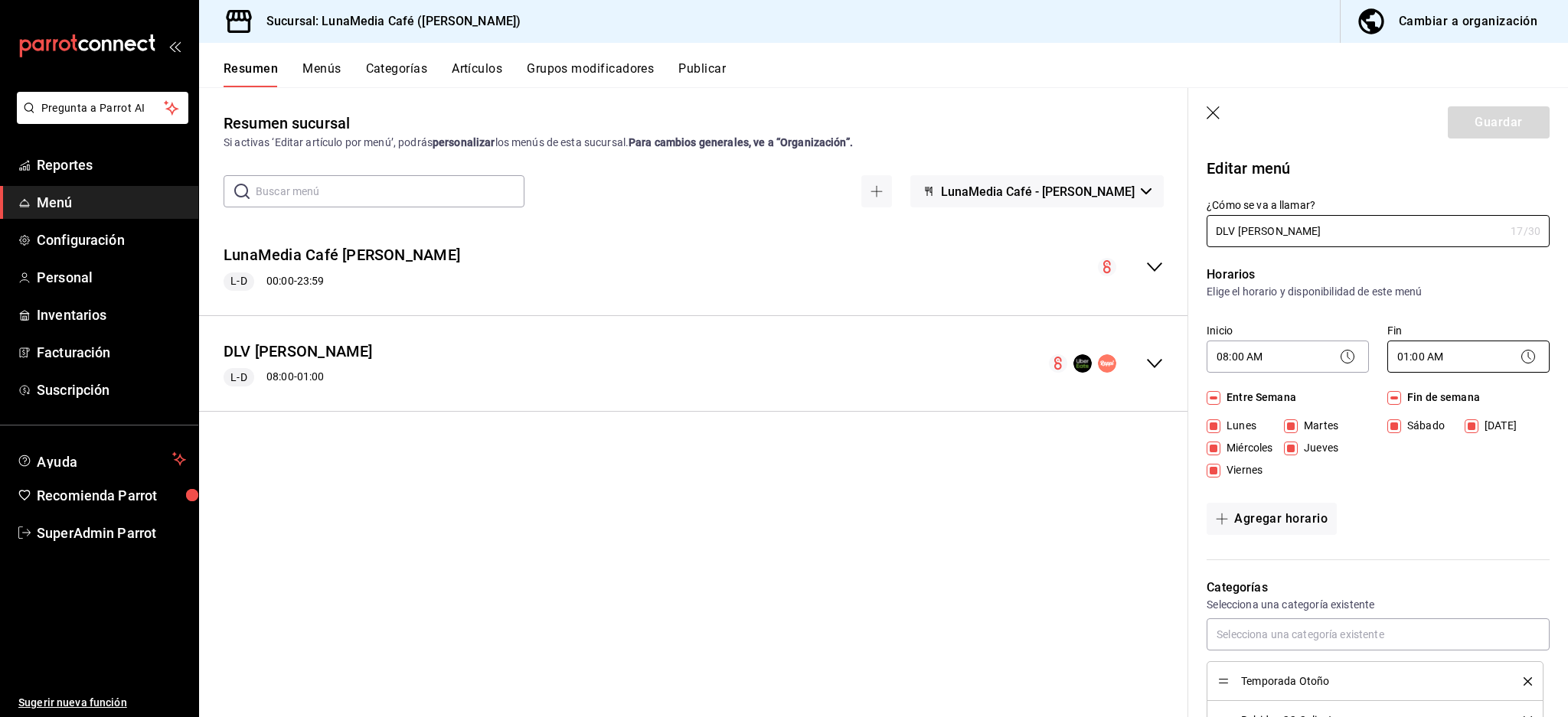
click at [1480, 356] on body "Pregunta a Parrot AI Reportes Menú Configuración Personal Inventarios Facturaci…" at bounding box center [784, 358] width 1568 height 717
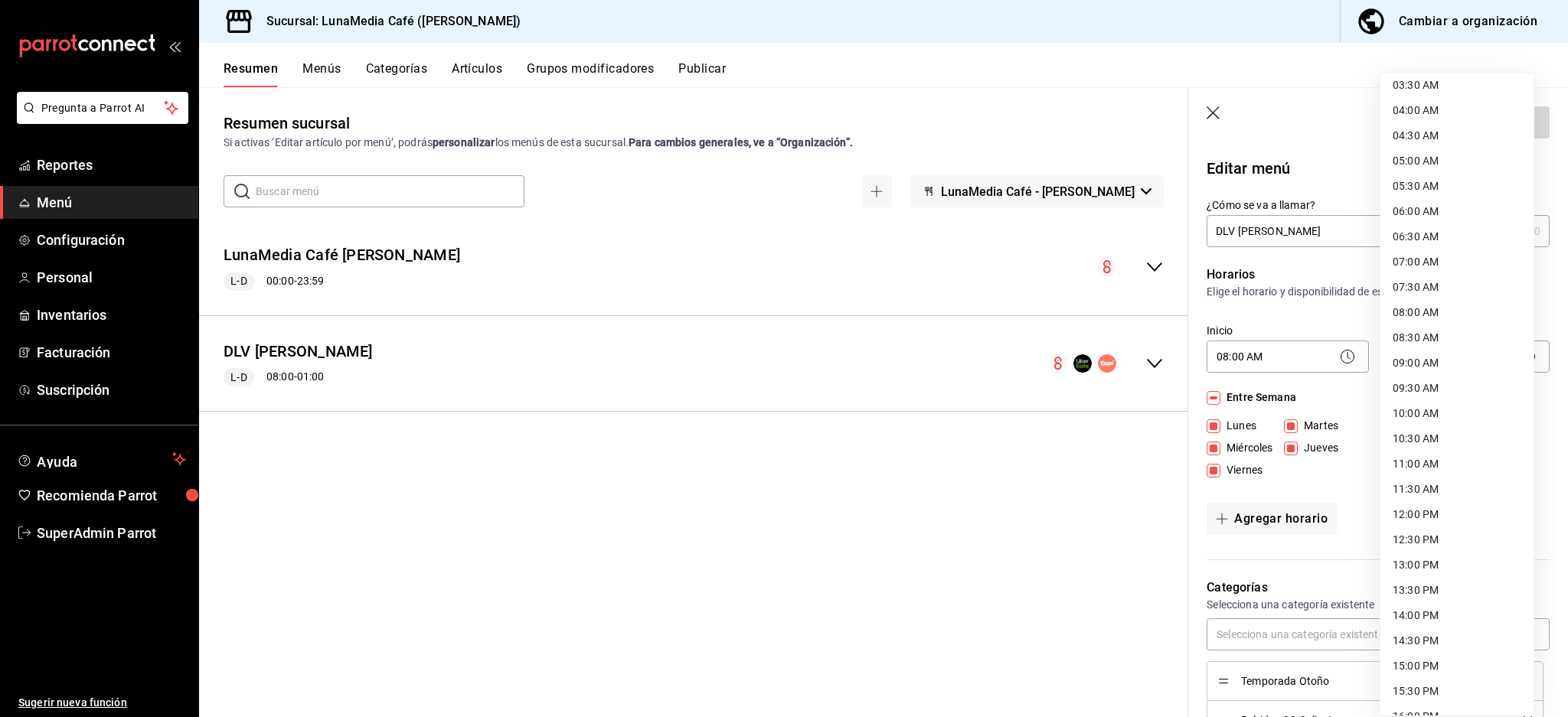
scroll to position [408, 0]
click at [1355, 604] on div at bounding box center [784, 358] width 1568 height 717
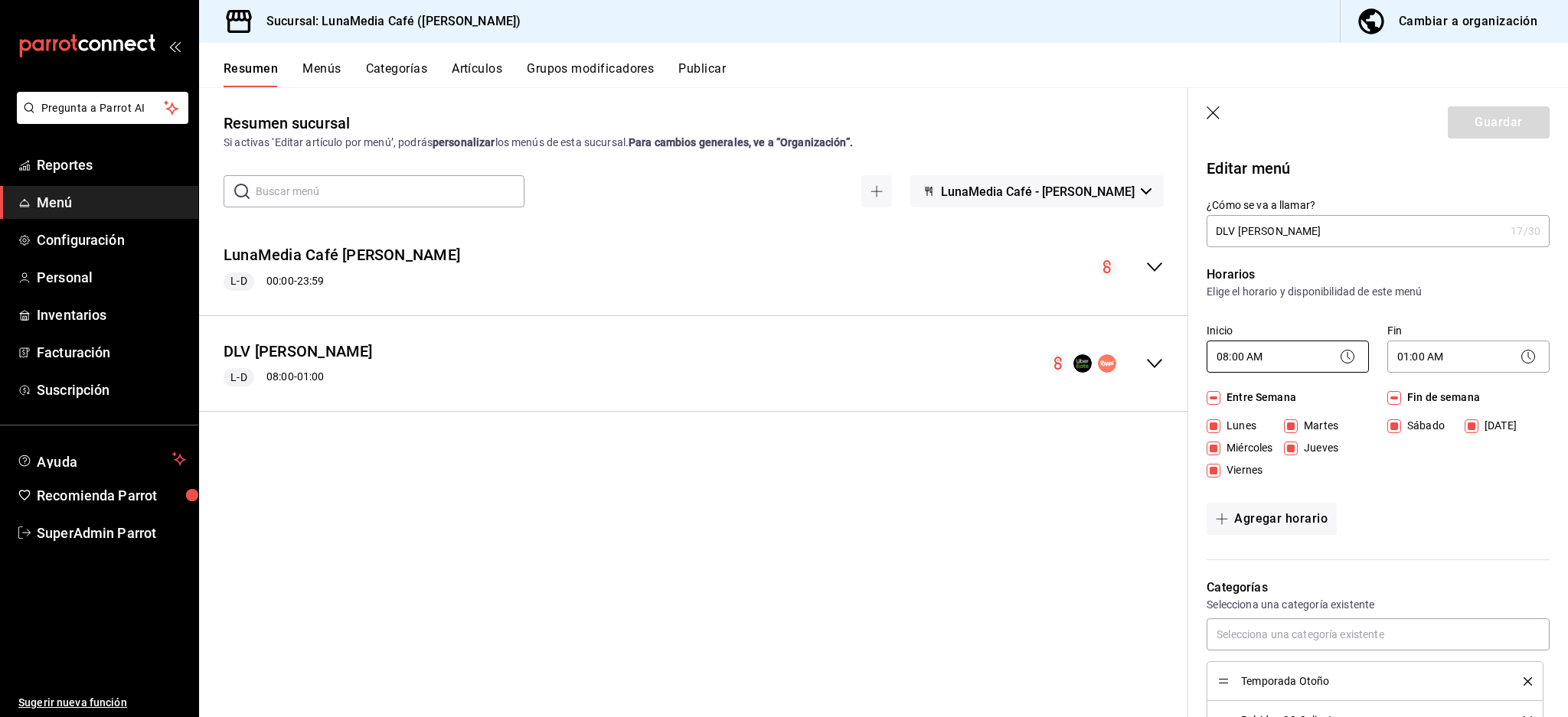
click at [1302, 357] on body "Pregunta a Parrot AI Reportes Menú Configuración Personal Inventarios Facturaci…" at bounding box center [784, 358] width 1568 height 717
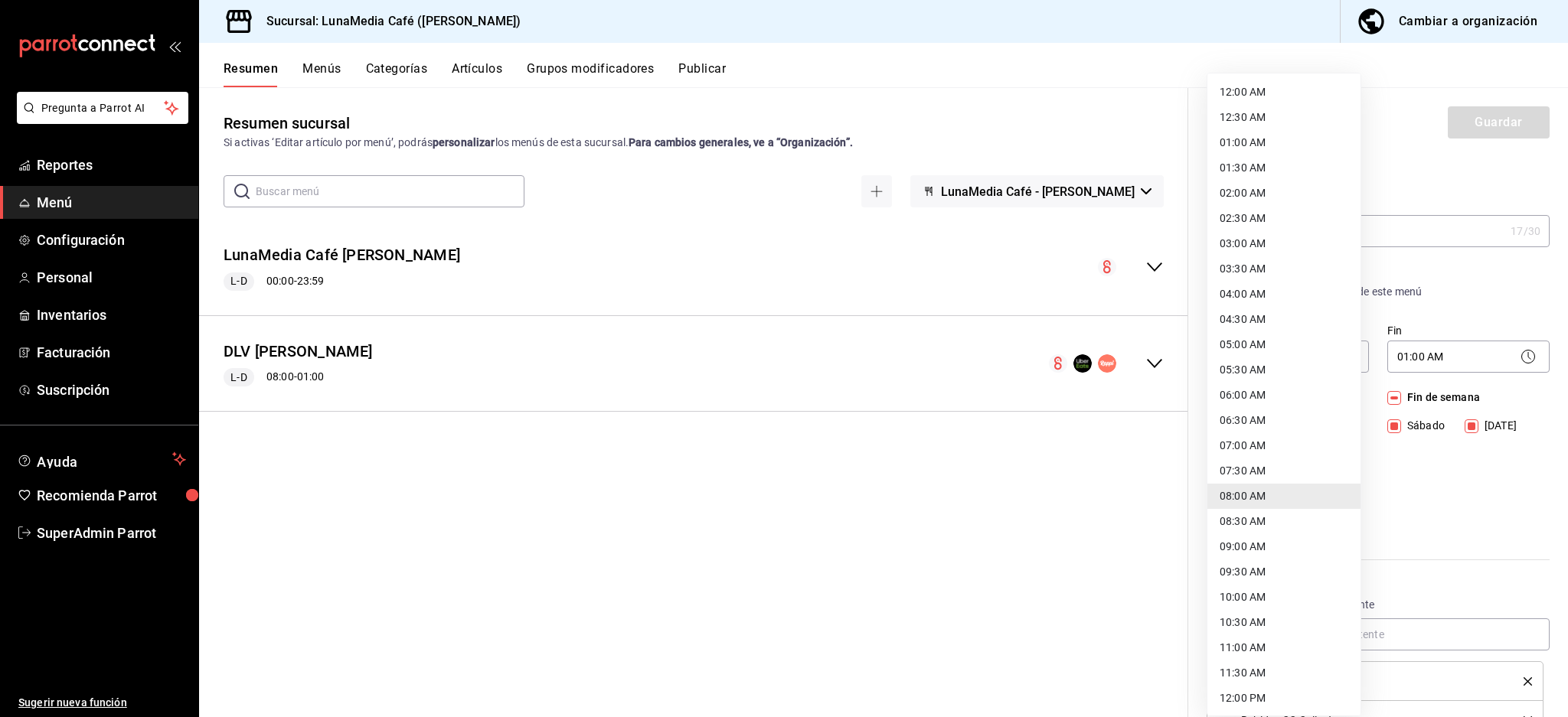
click at [1473, 554] on div at bounding box center [784, 358] width 1568 height 717
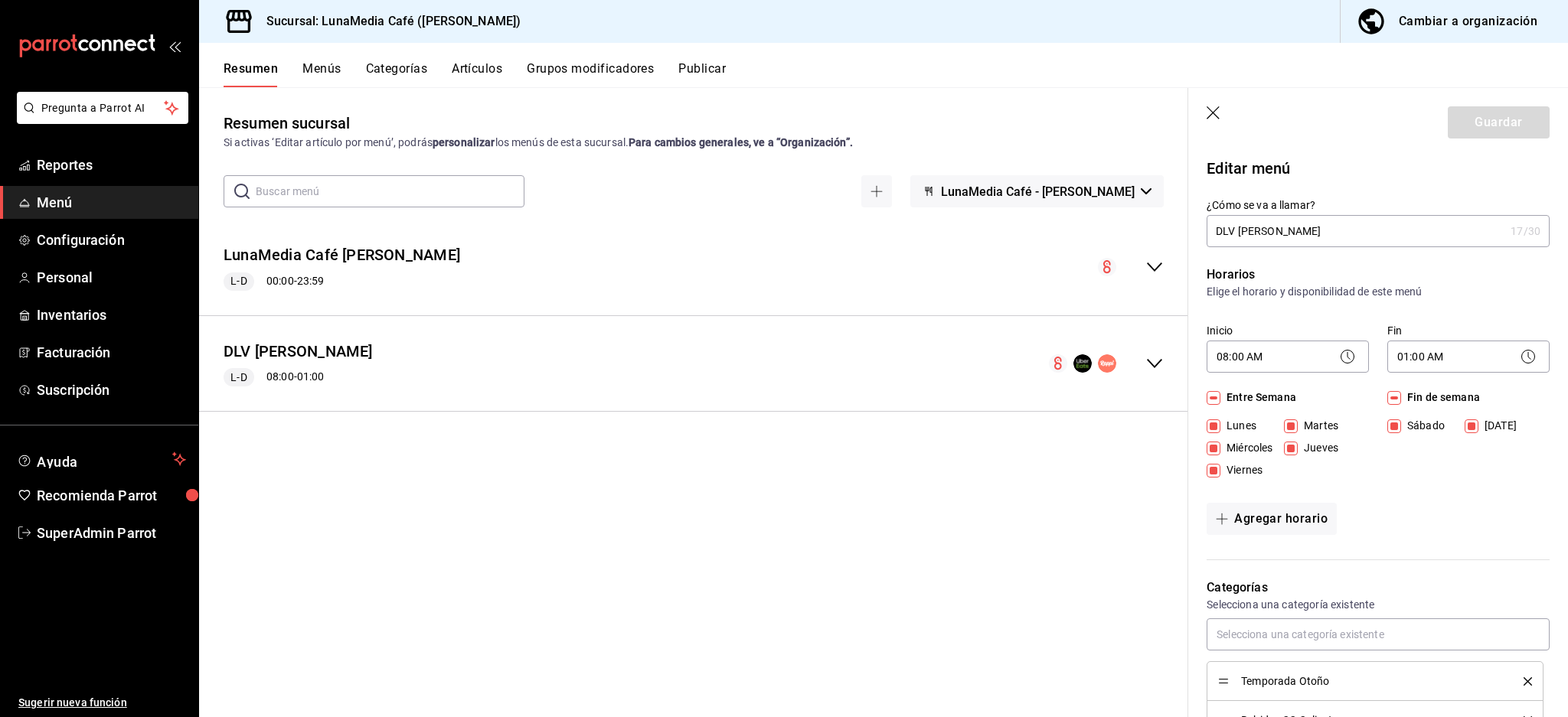
click at [1358, 560] on div "Horarios Elige el horario y disponibilidad de este menú Inicio 08:00 AM 08:00 F…" at bounding box center [1369, 404] width 361 height 314
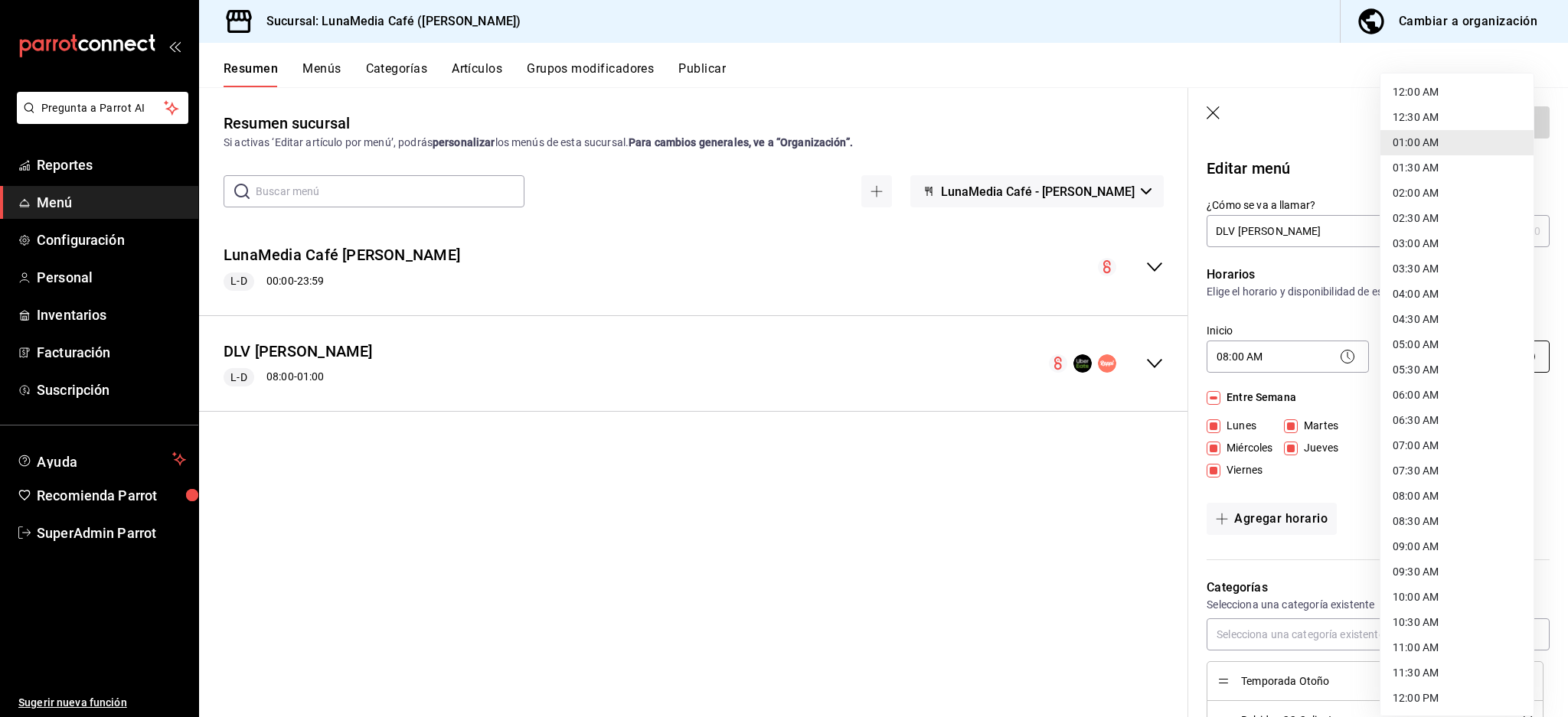
click at [1460, 357] on body "Pregunta a Parrot AI Reportes Menú Configuración Personal Inventarios Facturaci…" at bounding box center [784, 358] width 1568 height 717
click at [1317, 594] on div at bounding box center [784, 358] width 1568 height 717
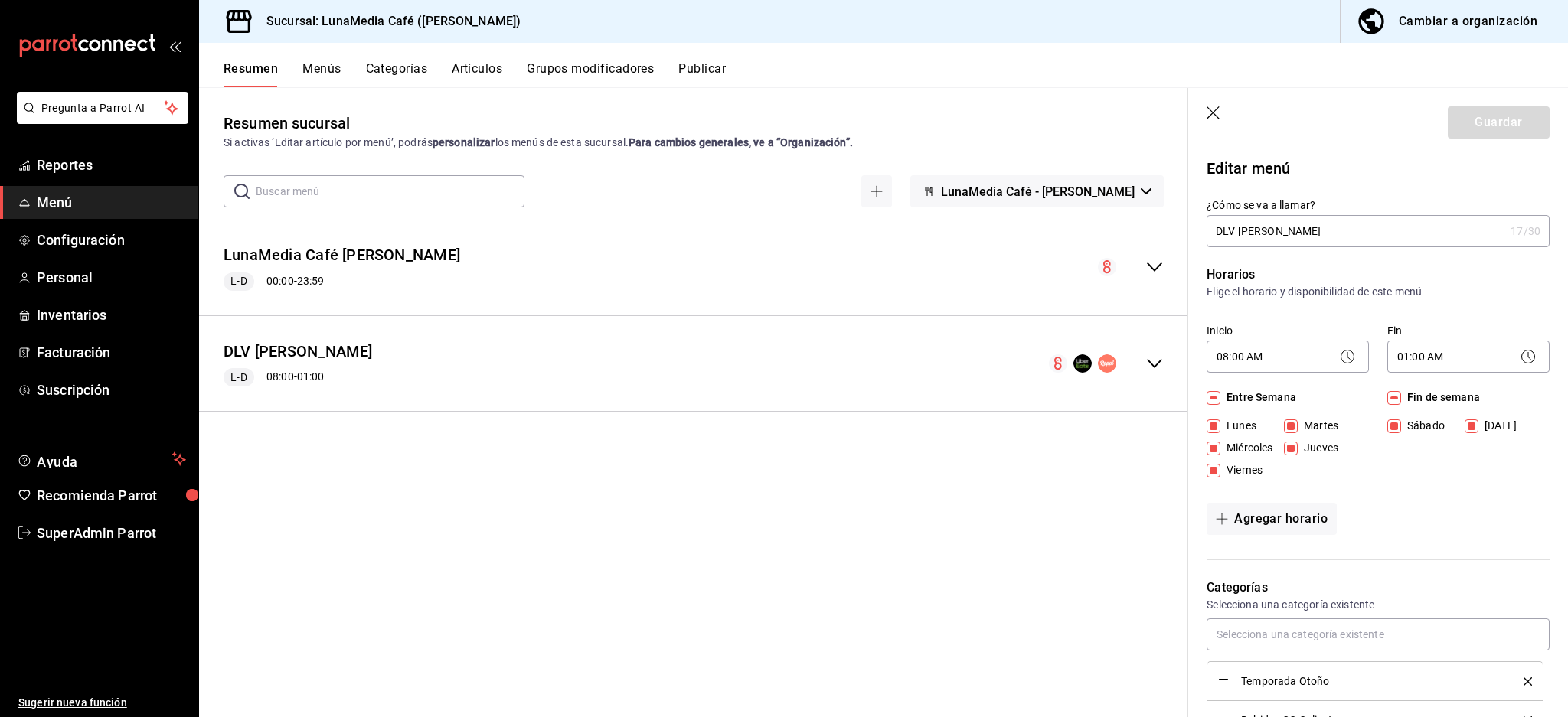
click at [1217, 108] on icon "button" at bounding box center [1213, 112] width 13 height 13
checkbox input "false"
type input "1758811833361"
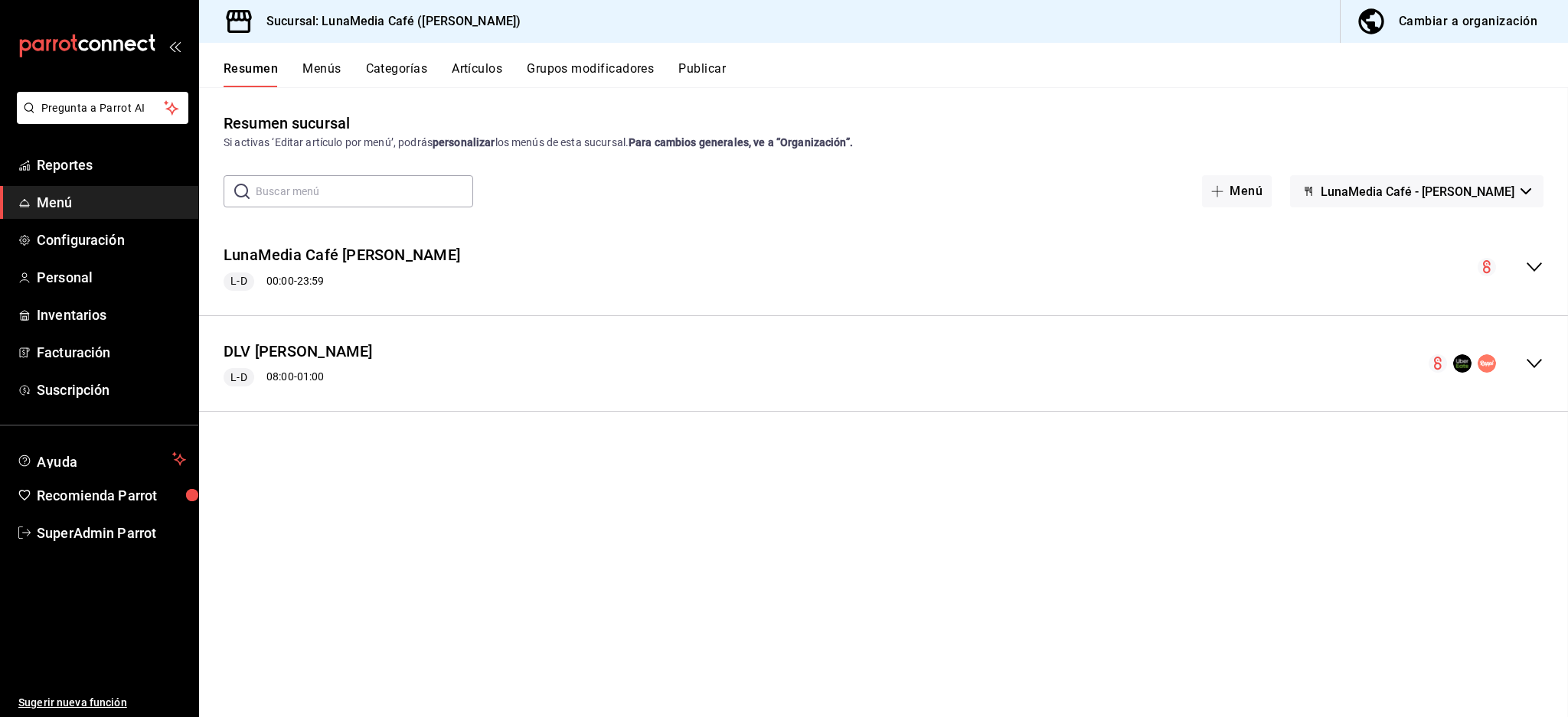
checkbox input "false"
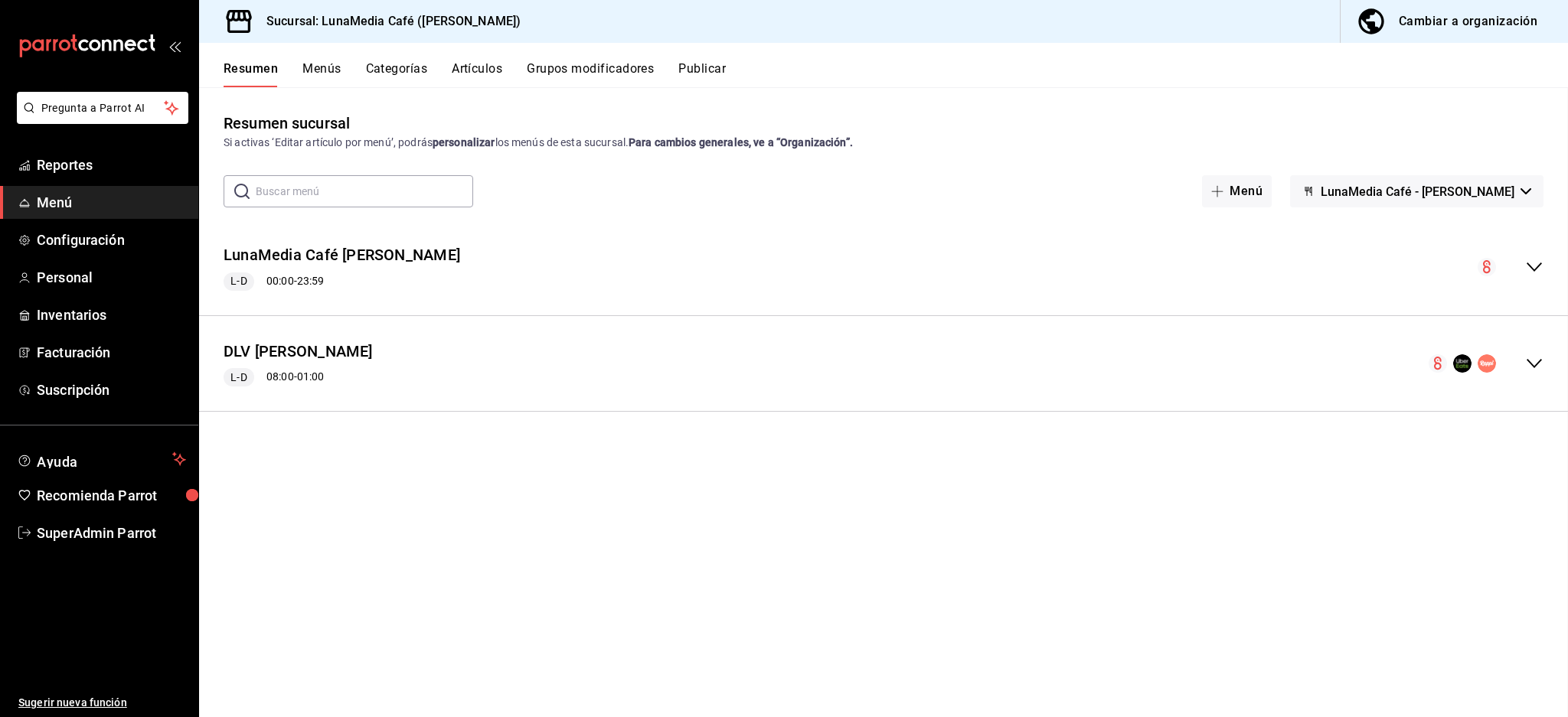
checkbox input "false"
